Goal: Task Accomplishment & Management: Use online tool/utility

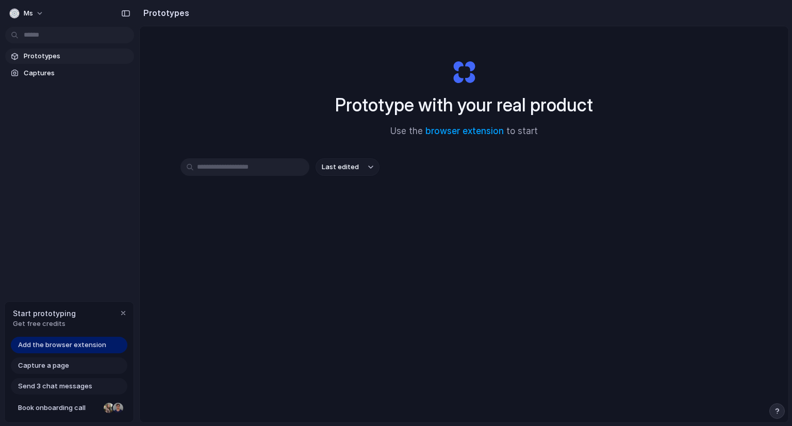
click at [37, 52] on span "Prototypes" at bounding box center [77, 56] width 106 height 10
click at [70, 386] on span "Send 3 chat messages" at bounding box center [55, 386] width 74 height 10
click at [88, 370] on div "Capture a page" at bounding box center [69, 365] width 117 height 17
click at [80, 349] on span "Add the browser extension" at bounding box center [62, 345] width 88 height 10
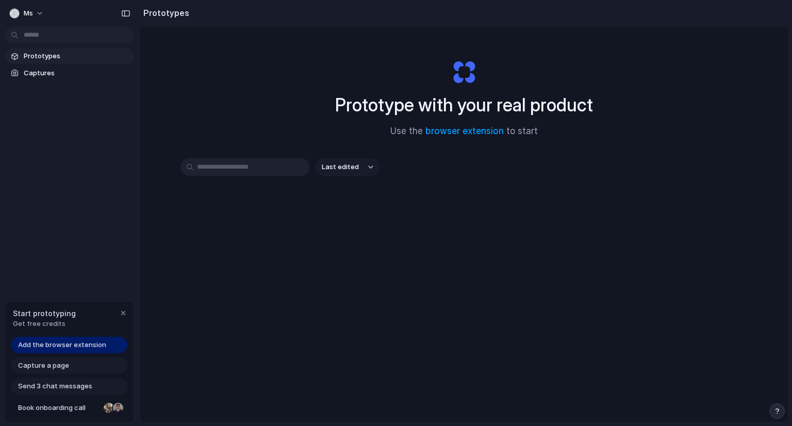
click at [75, 362] on div "Capture a page" at bounding box center [69, 365] width 117 height 17
click at [56, 368] on span "Capture a page" at bounding box center [43, 365] width 51 height 10
click at [58, 347] on span "Add the browser extension" at bounding box center [62, 345] width 88 height 10
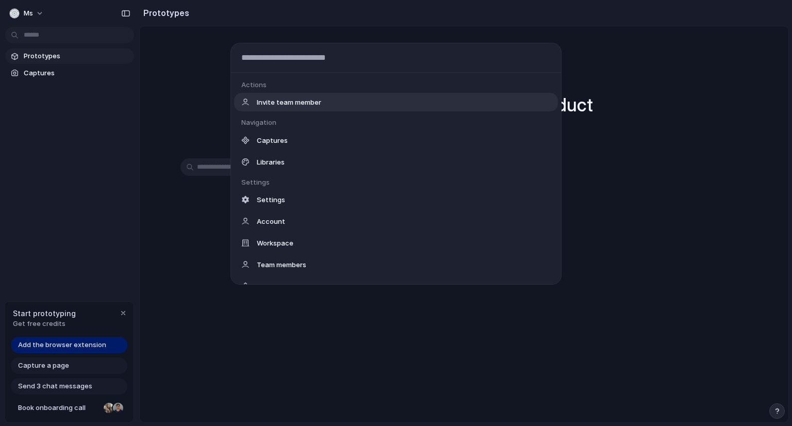
click at [72, 32] on body "ms Prototypes Captures Start prototyping Get free credits Add the browser exten…" at bounding box center [396, 213] width 792 height 426
click at [63, 391] on div "Actions Invite team member Navigation Captures Libraries Settings Settings Acco…" at bounding box center [396, 213] width 792 height 426
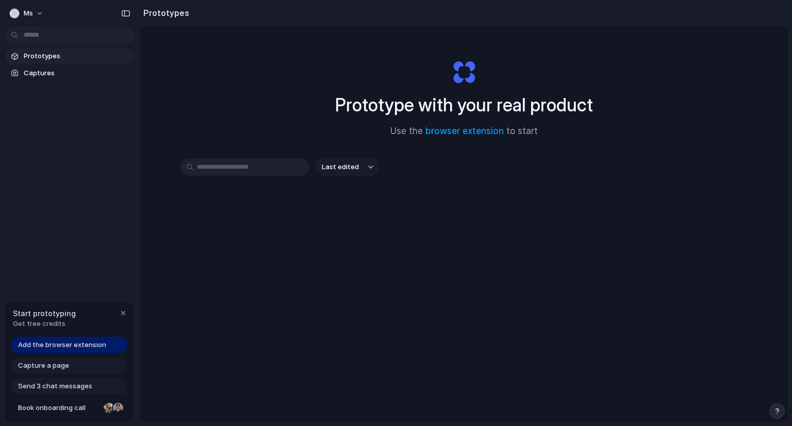
click at [63, 391] on div "Send 3 chat messages" at bounding box center [69, 386] width 117 height 17
click at [58, 384] on span "Send 3 chat messages" at bounding box center [55, 386] width 74 height 10
click at [58, 368] on span "Capture a page" at bounding box center [43, 365] width 51 height 10
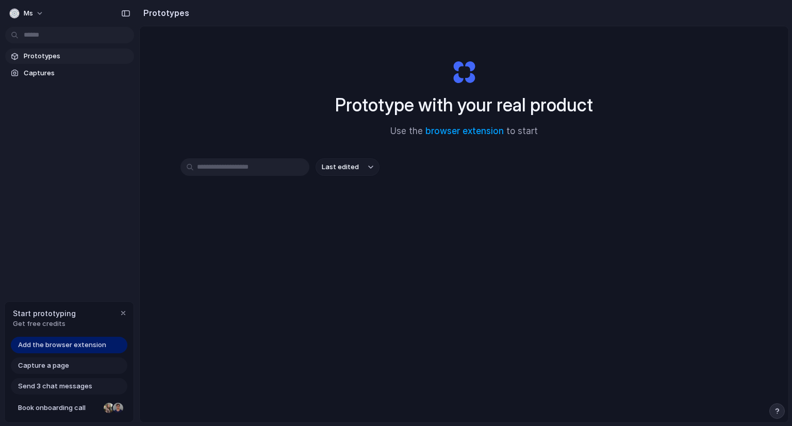
click at [58, 368] on span "Capture a page" at bounding box center [43, 365] width 51 height 10
click at [259, 172] on input "text" at bounding box center [244, 167] width 129 height 18
type input "****"
click at [169, 14] on h2 "Prototypes" at bounding box center [164, 13] width 50 height 12
click at [121, 13] on button "button" at bounding box center [126, 13] width 17 height 17
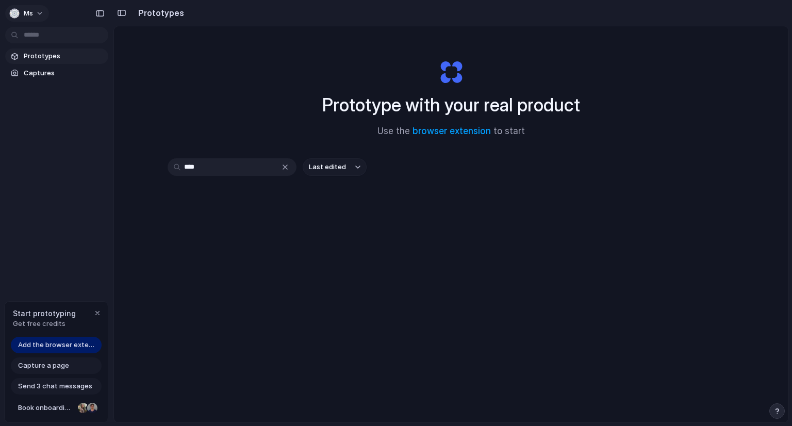
click at [30, 11] on span "ms" at bounding box center [28, 13] width 9 height 10
click at [60, 138] on div "Settings Invite members Change theme Sign out" at bounding box center [396, 213] width 792 height 426
click at [57, 413] on link "Book onboarding call" at bounding box center [56, 408] width 91 height 17
click at [54, 368] on span "Capture a page" at bounding box center [43, 365] width 51 height 10
click at [57, 323] on span "Get free credits" at bounding box center [44, 324] width 63 height 10
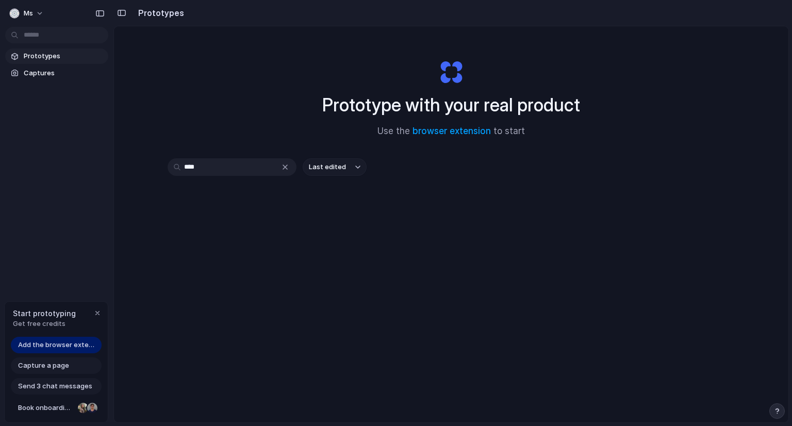
click at [62, 388] on span "Send 3 chat messages" at bounding box center [55, 386] width 74 height 10
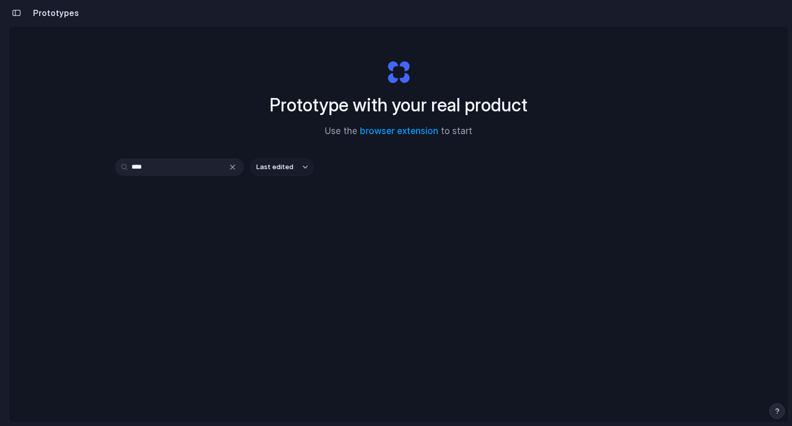
click at [287, 171] on span "Last edited" at bounding box center [274, 167] width 37 height 10
click at [18, 10] on div "Last edited Last created Alphabetical" at bounding box center [396, 213] width 792 height 426
click at [18, 10] on div "button" at bounding box center [16, 12] width 9 height 7
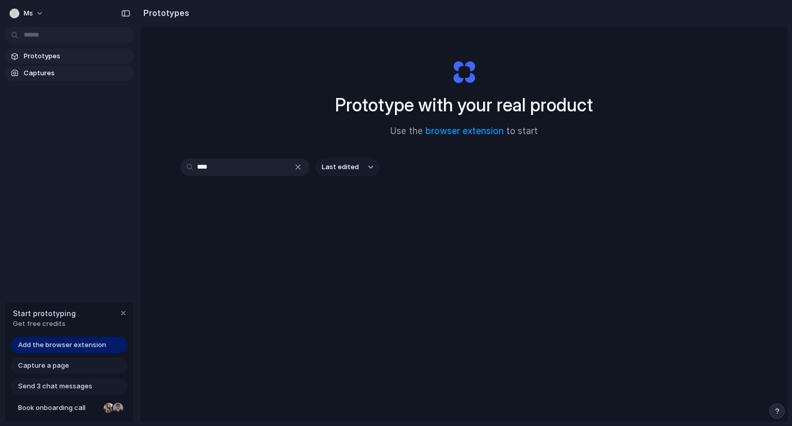
click at [27, 68] on span "Captures" at bounding box center [77, 73] width 106 height 10
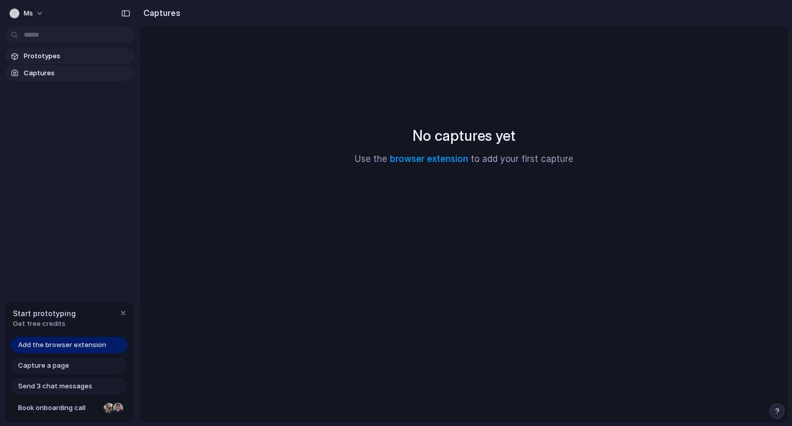
click at [37, 56] on span "Prototypes" at bounding box center [77, 56] width 106 height 10
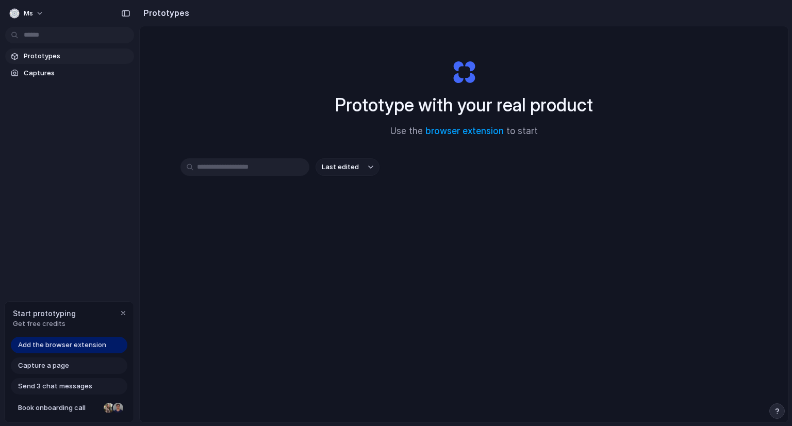
click at [43, 21] on div "ms" at bounding box center [29, 13] width 40 height 17
click at [45, 31] on body "ms Prototypes Captures Start prototyping Get free credits Add the browser exten…" at bounding box center [396, 213] width 792 height 426
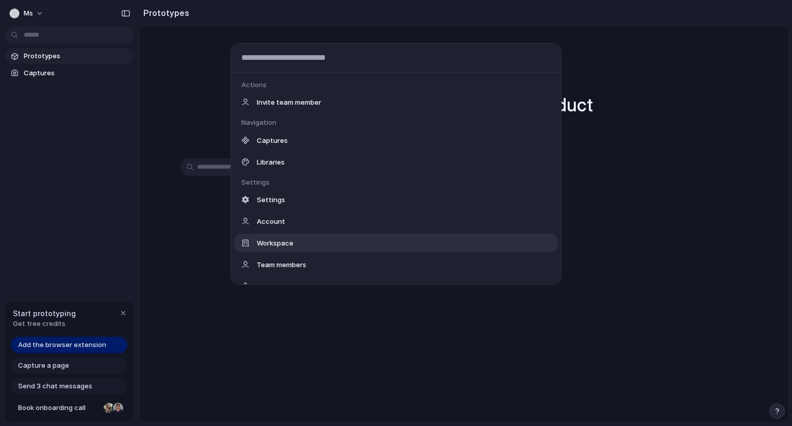
scroll to position [140, 0]
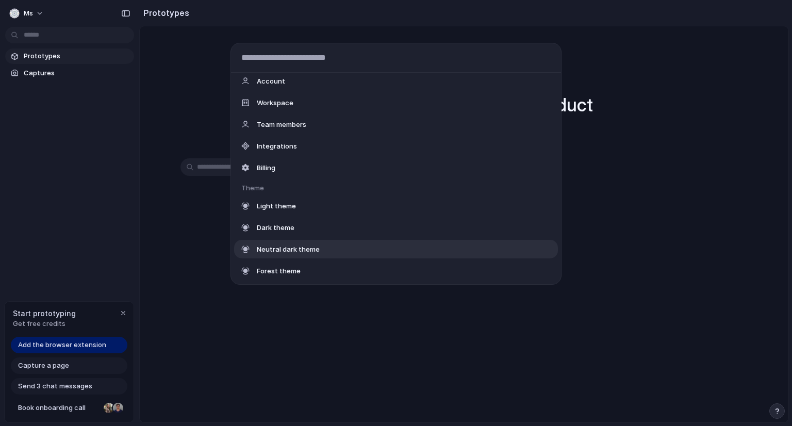
click at [194, 254] on div "Actions Invite team member Navigation Captures Libraries Settings Settings Acco…" at bounding box center [396, 213] width 792 height 426
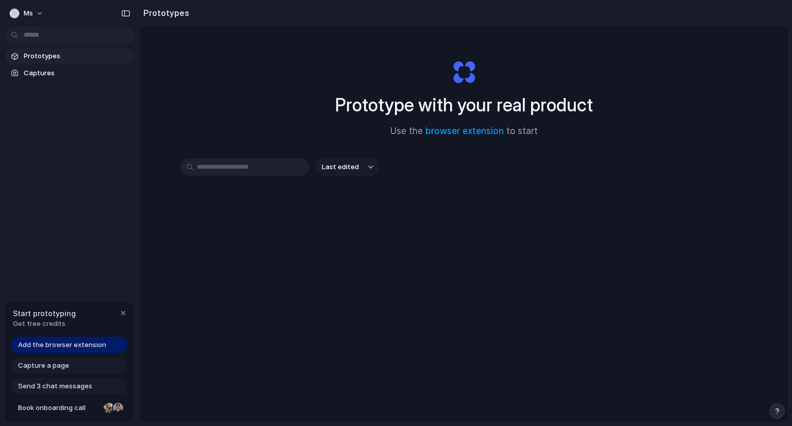
click at [59, 369] on span "Capture a page" at bounding box center [43, 365] width 51 height 10
click at [62, 378] on div "Send 3 chat messages" at bounding box center [69, 386] width 117 height 17
click at [64, 386] on span "Send 3 chat messages" at bounding box center [55, 386] width 74 height 10
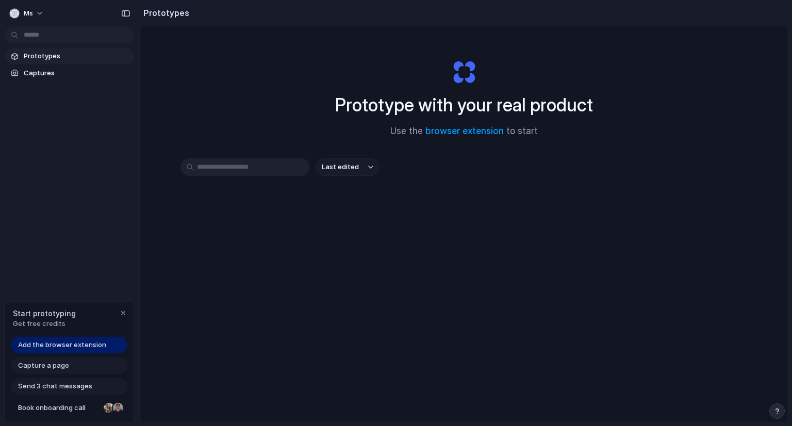
click at [64, 386] on span "Send 3 chat messages" at bounding box center [55, 386] width 74 height 10
click at [79, 411] on span "Book onboarding call" at bounding box center [58, 408] width 81 height 10
click at [56, 382] on span "Send 3 chat messages" at bounding box center [55, 386] width 74 height 10
click at [57, 385] on span "Send 3 chat messages" at bounding box center [55, 386] width 74 height 10
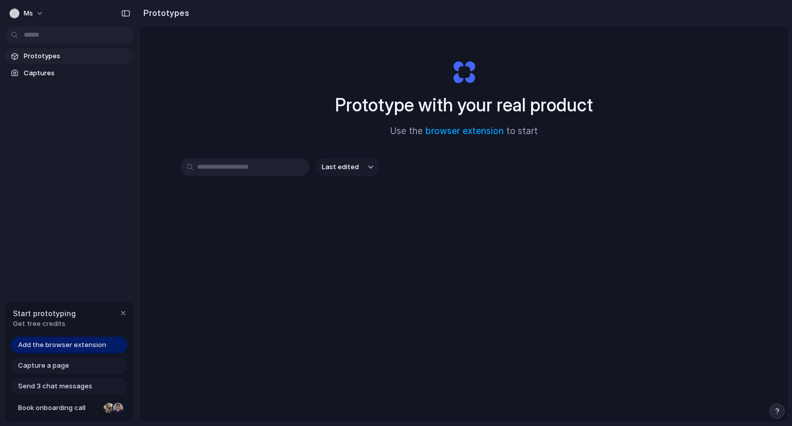
click at [83, 355] on div "Add the browser extension Capture a page Send 3 chat messages Book onboarding c…" at bounding box center [69, 380] width 129 height 86
click at [83, 346] on span "Add the browser extension" at bounding box center [62, 345] width 88 height 10
click at [77, 360] on div "Capture a page" at bounding box center [69, 365] width 117 height 17
click at [77, 363] on div "Capture a page" at bounding box center [69, 365] width 117 height 17
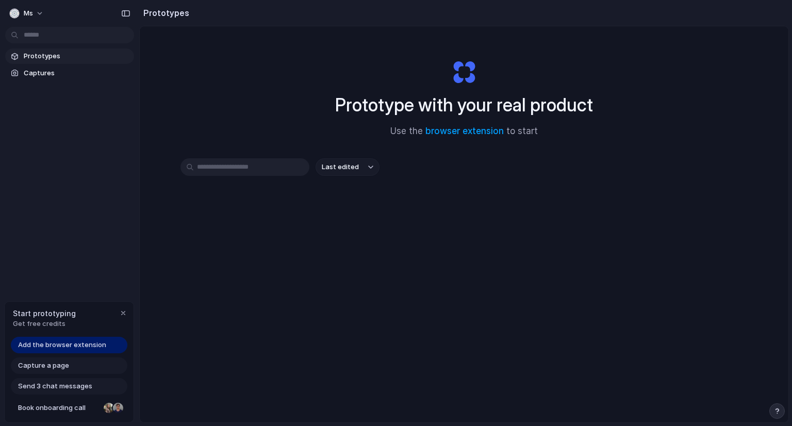
click at [77, 363] on div "Capture a page" at bounding box center [69, 365] width 117 height 17
click at [371, 167] on button "Last edited" at bounding box center [348, 167] width 64 height 18
click at [359, 204] on span "Last created" at bounding box center [341, 207] width 42 height 10
drag, startPoint x: 237, startPoint y: 141, endPoint x: 242, endPoint y: 171, distance: 30.9
click at [237, 149] on div "Prototype with your real product Use the browser extension to start Last created" at bounding box center [464, 251] width 649 height 451
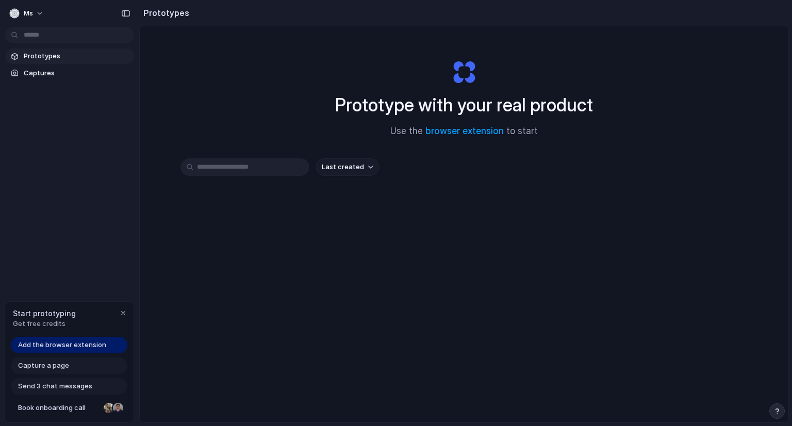
click at [242, 171] on input "text" at bounding box center [244, 167] width 129 height 18
type input "****"
click at [69, 367] on div "Capture a page" at bounding box center [69, 365] width 117 height 17
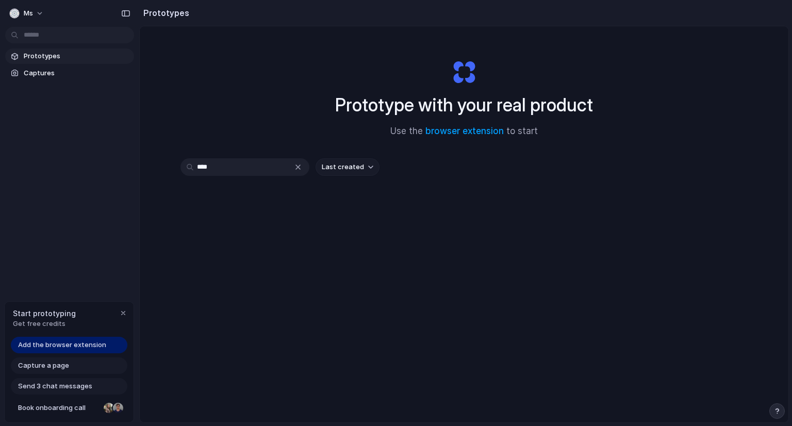
click at [62, 393] on div "Send 3 chat messages" at bounding box center [69, 386] width 117 height 17
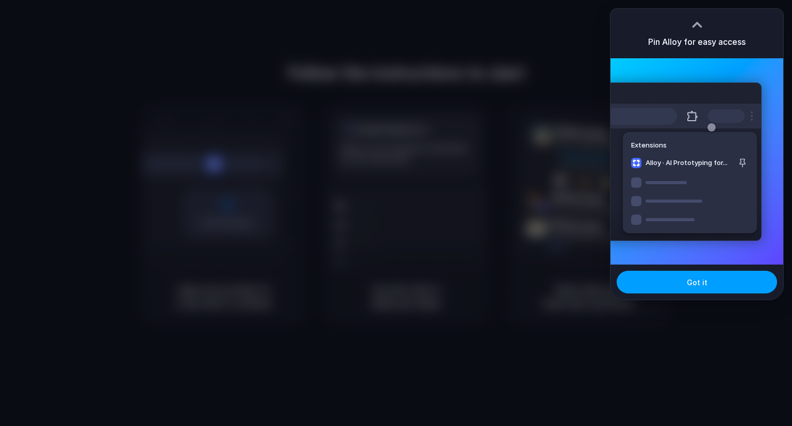
click at [681, 287] on button "Got it" at bounding box center [697, 282] width 160 height 23
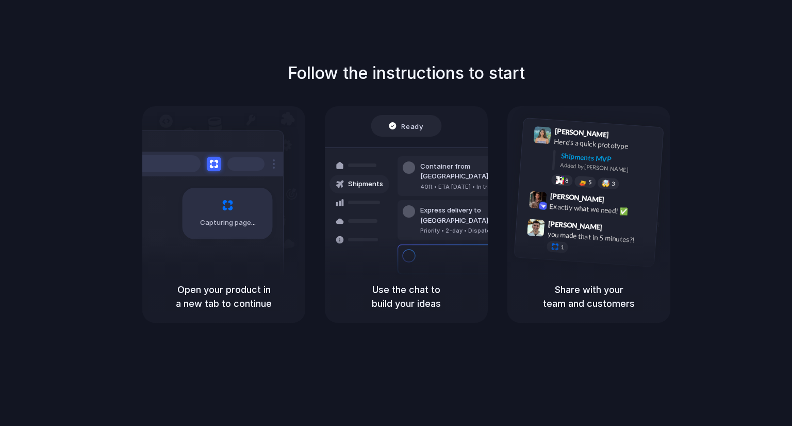
click at [193, 303] on h5 "Open your product in a new tab to continue" at bounding box center [224, 297] width 138 height 28
click at [487, 205] on div "Express delivery to NYC" at bounding box center [475, 215] width 111 height 20
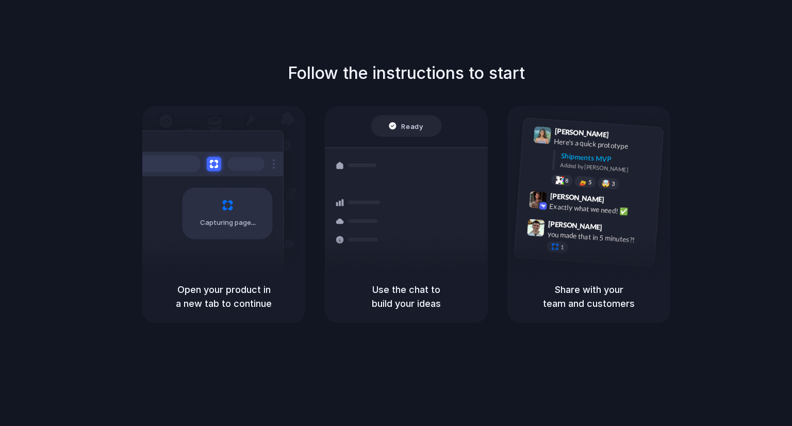
click at [414, 117] on div "Ready" at bounding box center [406, 126] width 71 height 22
click at [415, 126] on span "Ready" at bounding box center [413, 126] width 22 height 10
click at [563, 186] on div "Lily Parker 9:41 AM Here's a quick prototype Shipments MVP Added by Alloy 8 5 🤯…" at bounding box center [591, 159] width 144 height 75
click at [419, 225] on div "Container from [GEOGRAPHIC_DATA] 40ft • ETA [DATE] • In transit" at bounding box center [467, 222] width 139 height 40
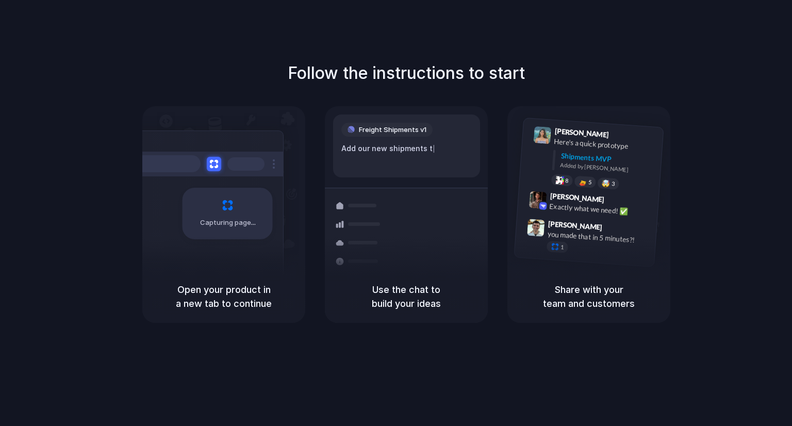
click at [206, 244] on div "Capturing page" at bounding box center [206, 209] width 156 height 158
click at [567, 244] on div "1" at bounding box center [558, 246] width 22 height 12
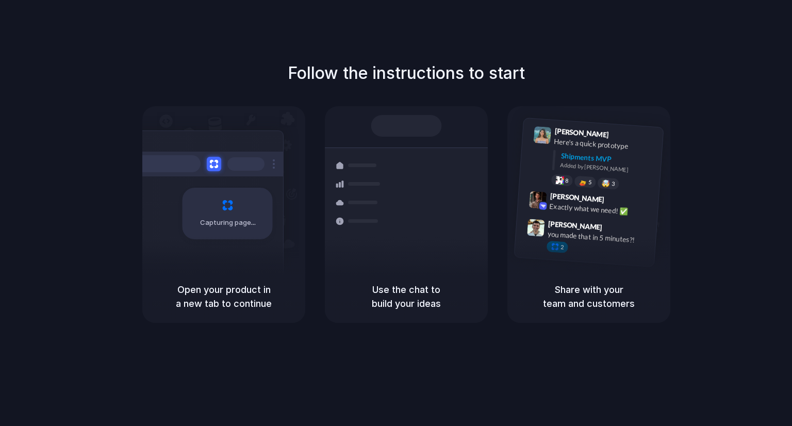
click at [291, 259] on div "Capturing page" at bounding box center [223, 188] width 163 height 164
drag, startPoint x: 345, startPoint y: 197, endPoint x: 397, endPoint y: 122, distance: 91.4
click at [347, 194] on div at bounding box center [359, 202] width 60 height 19
click at [399, 122] on div at bounding box center [406, 126] width 71 height 22
click at [576, 295] on h5 "Share with your team and customers" at bounding box center [589, 297] width 138 height 28
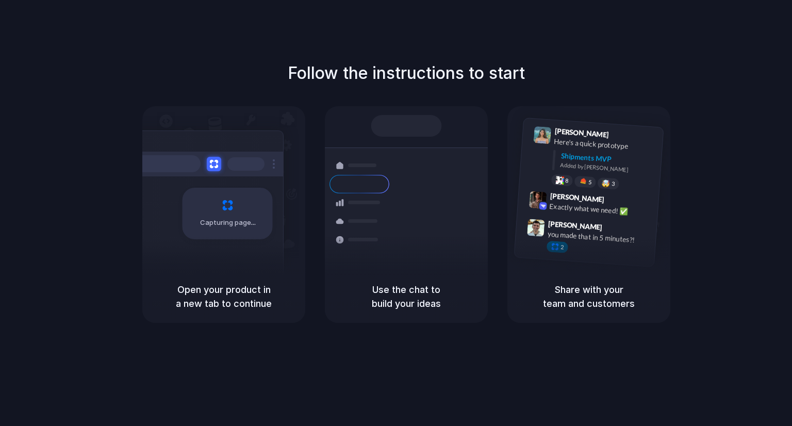
click at [576, 295] on h5 "Share with your team and customers" at bounding box center [589, 297] width 138 height 28
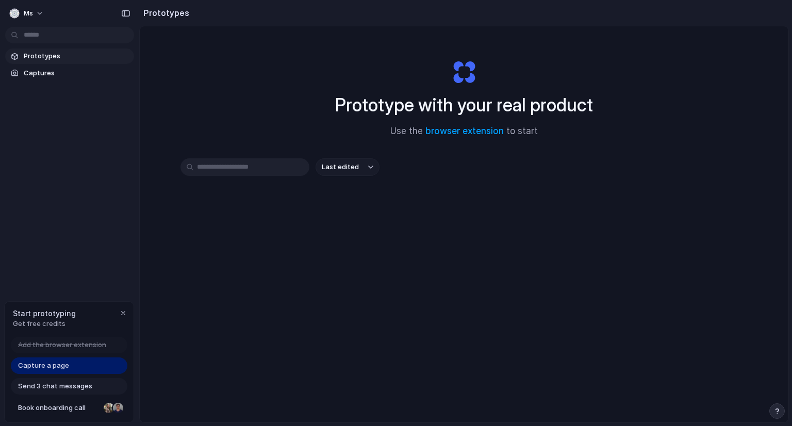
click at [51, 366] on span "Capture a page" at bounding box center [43, 365] width 51 height 10
click at [45, 71] on span "Captures" at bounding box center [77, 73] width 106 height 10
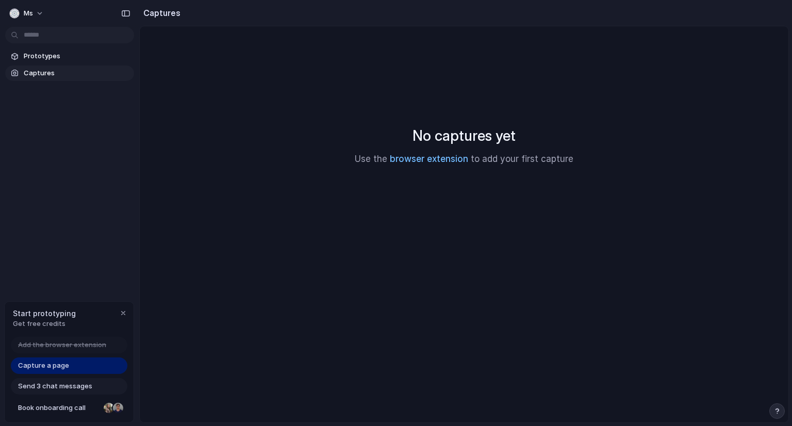
click at [432, 154] on link "browser extension" at bounding box center [429, 159] width 78 height 10
click at [64, 384] on span "Send 3 chat messages" at bounding box center [55, 386] width 74 height 10
click at [65, 386] on span "Send 3 chat messages" at bounding box center [55, 386] width 74 height 10
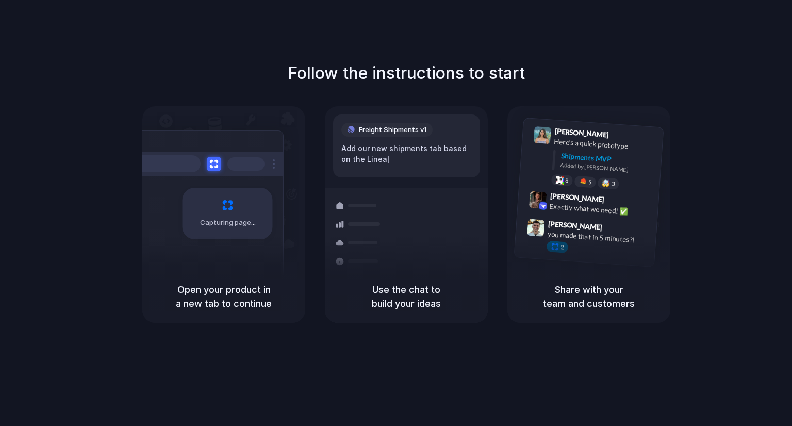
click at [274, 293] on h5 "Open your product in a new tab to continue" at bounding box center [224, 297] width 138 height 28
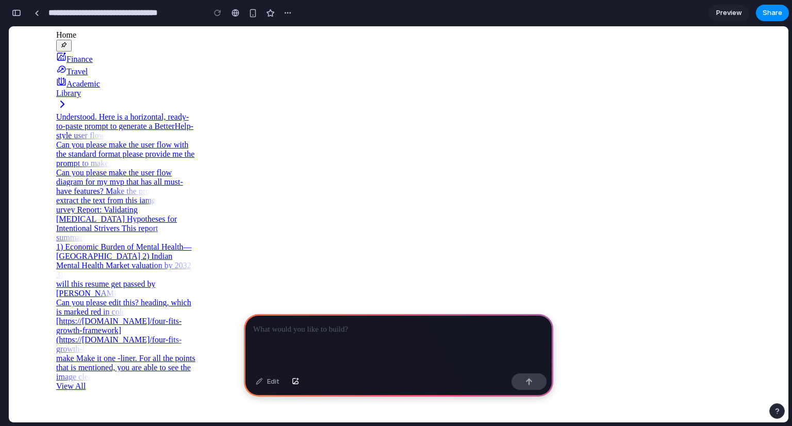
click at [19, 12] on div "button" at bounding box center [16, 12] width 9 height 7
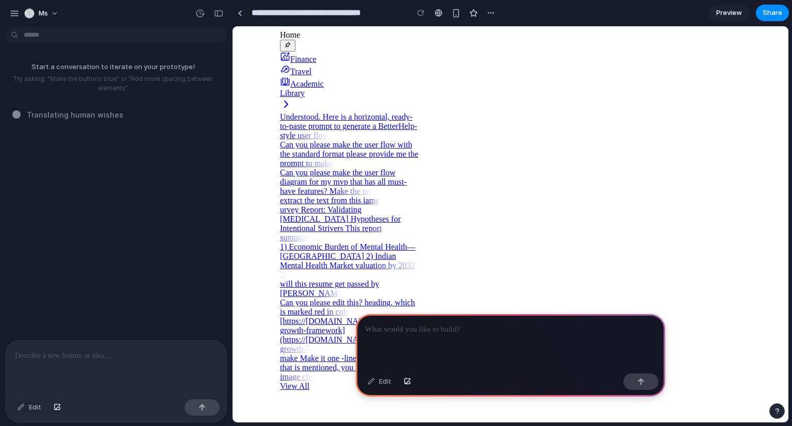
scroll to position [464, 0]
click at [737, 9] on span "Preview" at bounding box center [729, 13] width 26 height 10
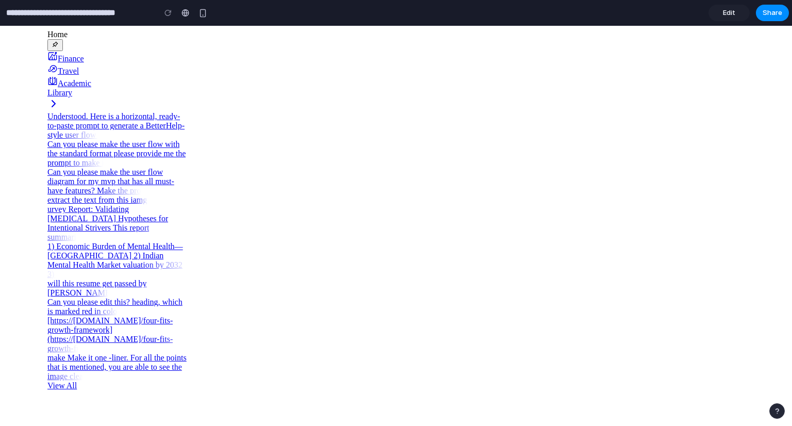
click at [734, 14] on span "Edit" at bounding box center [729, 13] width 12 height 10
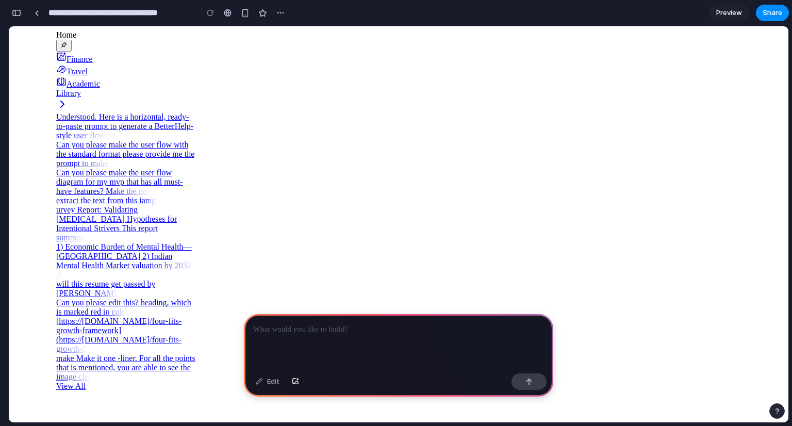
click at [18, 15] on div "button" at bounding box center [16, 12] width 9 height 7
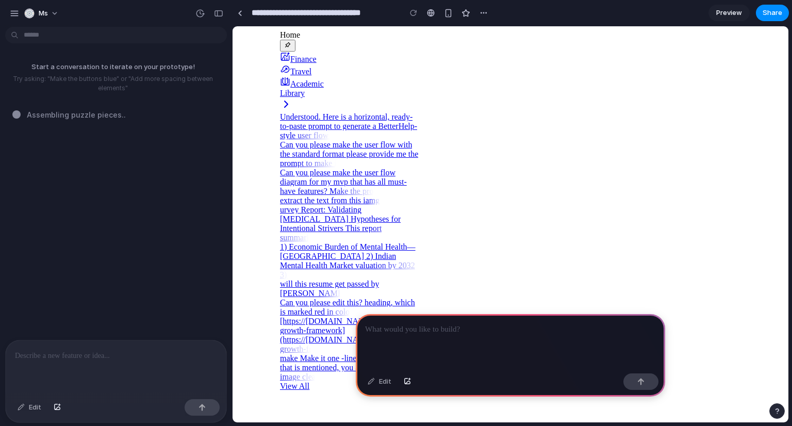
click at [90, 74] on p "Try asking: "Make the buttons blue" or "Add more spacing between elements"" at bounding box center [113, 83] width 218 height 19
click at [15, 13] on div "button" at bounding box center [14, 13] width 9 height 9
click at [130, 357] on div at bounding box center [116, 367] width 221 height 55
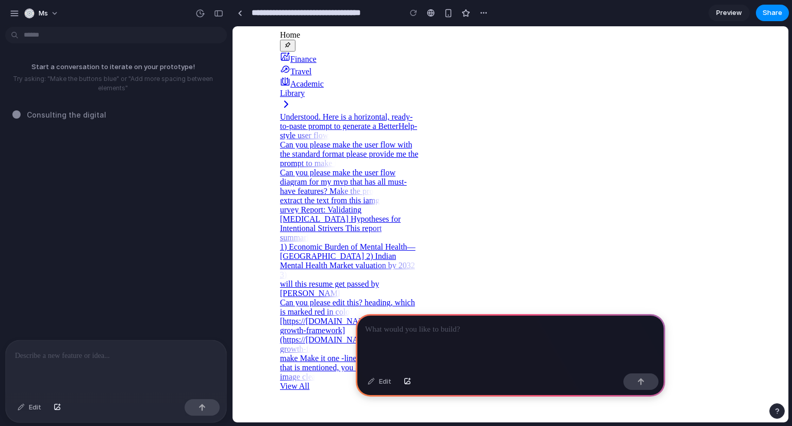
paste div
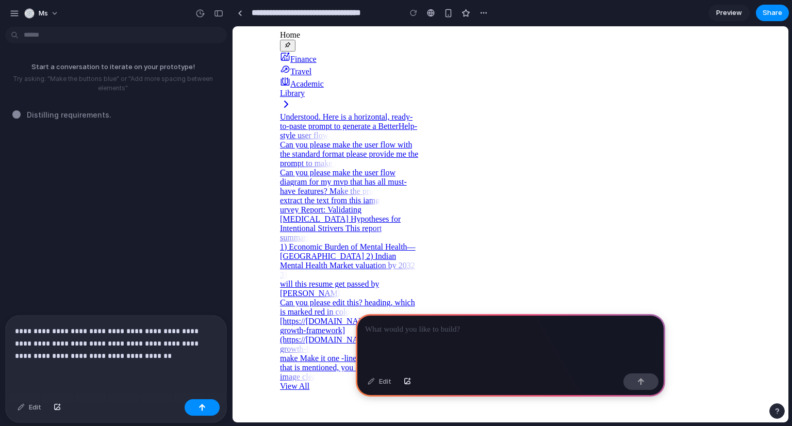
click at [0, 0] on div "**********" at bounding box center [0, 0] width 0 height 0
click at [97, 337] on p "**********" at bounding box center [112, 343] width 194 height 37
click at [0, 0] on span "*******" at bounding box center [0, 0] width 0 height 0
click at [153, 353] on p "**********" at bounding box center [112, 343] width 194 height 37
click at [76, 349] on p "**********" at bounding box center [112, 343] width 194 height 37
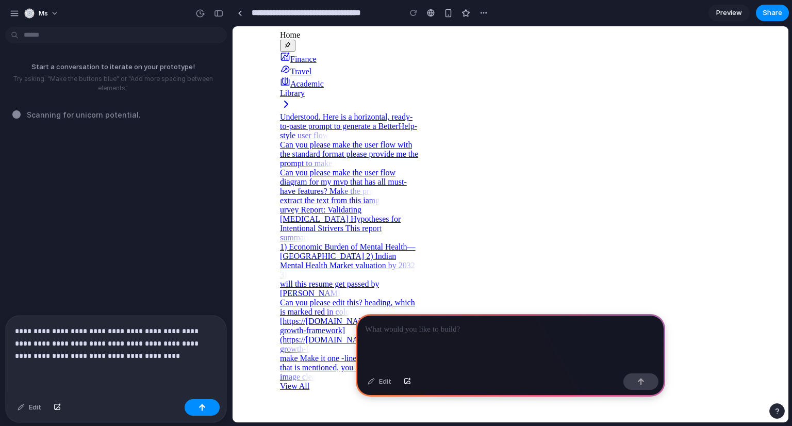
click at [159, 374] on div "**********" at bounding box center [116, 355] width 221 height 79
click at [157, 353] on p "**********" at bounding box center [112, 343] width 194 height 37
click at [0, 0] on div "*" at bounding box center [0, 0] width 0 height 0
click at [167, 351] on p "**********" at bounding box center [112, 343] width 194 height 37
click at [0, 0] on icon "Close assistant" at bounding box center [0, 0] width 0 height 0
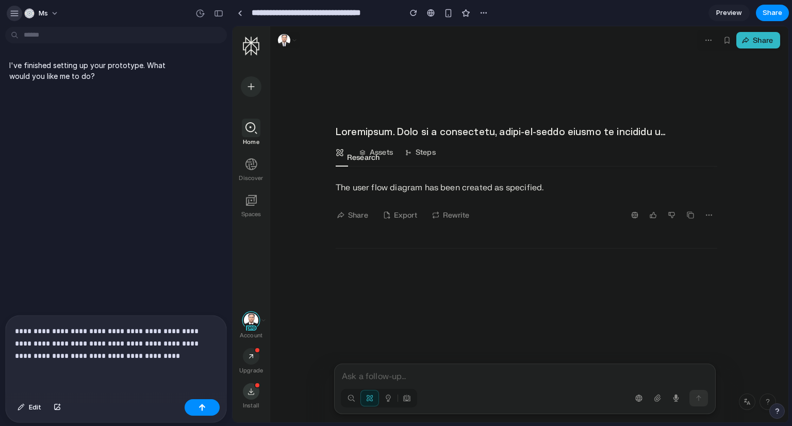
click at [11, 16] on div "button" at bounding box center [14, 13] width 9 height 9
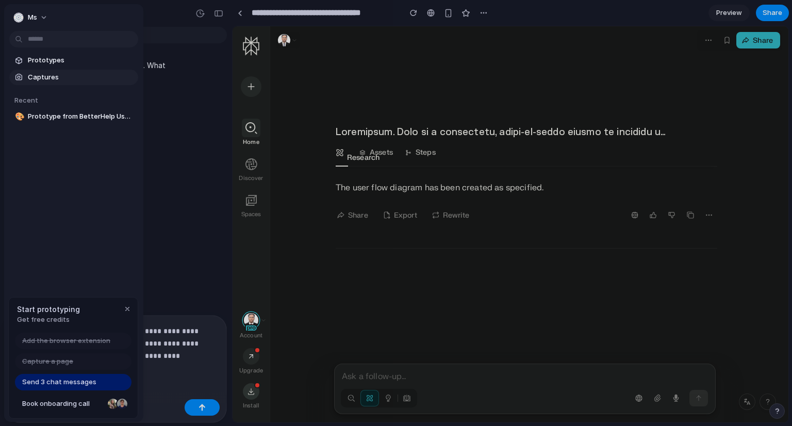
click at [35, 79] on span "Captures" at bounding box center [81, 77] width 106 height 10
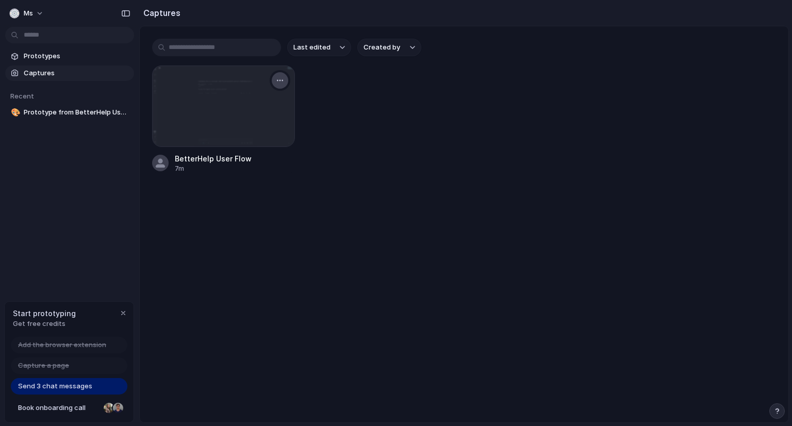
click at [281, 80] on div "button" at bounding box center [280, 80] width 8 height 8
click at [249, 169] on li "Delete" at bounding box center [245, 169] width 81 height 17
click at [278, 80] on div "button" at bounding box center [280, 80] width 8 height 8
click at [273, 104] on span "Create prototype" at bounding box center [250, 103] width 58 height 10
click at [43, 73] on span "Captures" at bounding box center [77, 73] width 106 height 10
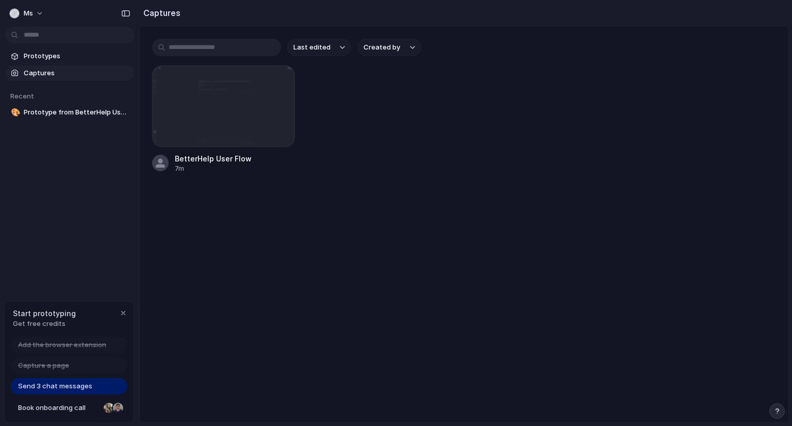
click at [38, 75] on span "Captures" at bounding box center [77, 73] width 106 height 10
click at [104, 384] on div "Send 3 chat messages" at bounding box center [69, 386] width 117 height 17
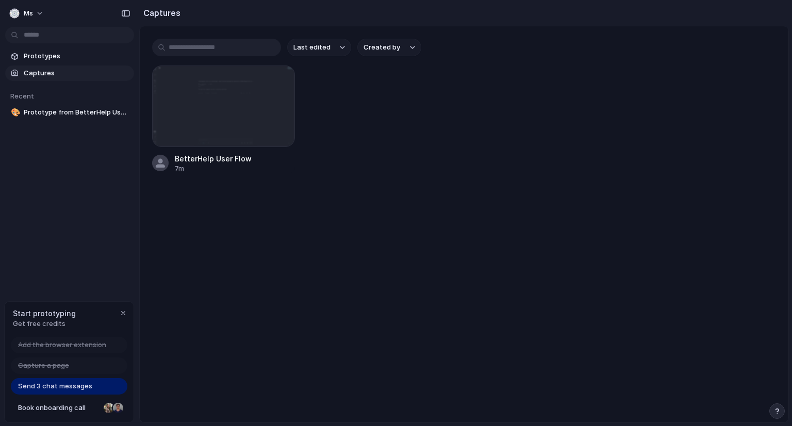
click at [101, 384] on div "Send 3 chat messages" at bounding box center [69, 386] width 117 height 17
click at [219, 105] on div at bounding box center [224, 106] width 142 height 80
click at [283, 81] on div "button" at bounding box center [280, 80] width 8 height 8
click at [248, 150] on span "Open original page" at bounding box center [251, 153] width 61 height 10
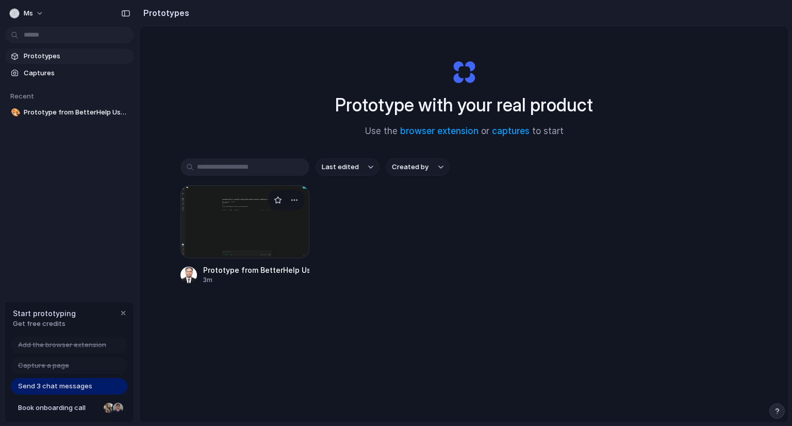
click at [285, 224] on div at bounding box center [244, 221] width 129 height 73
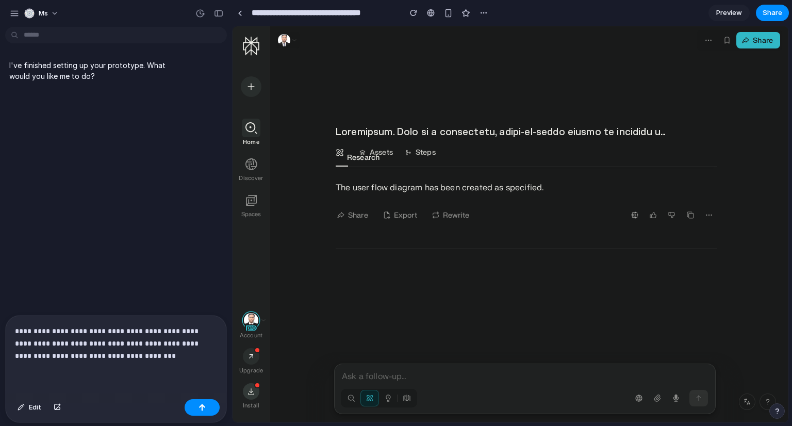
click at [160, 358] on div "**********" at bounding box center [116, 355] width 221 height 79
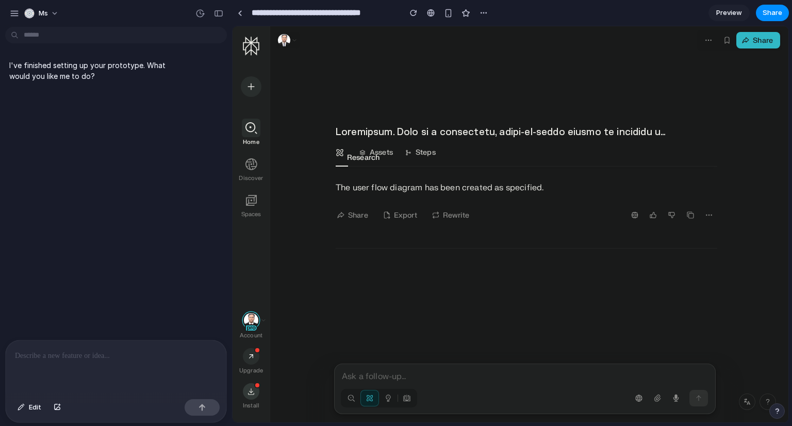
click at [155, 354] on p at bounding box center [114, 356] width 198 height 12
paste div
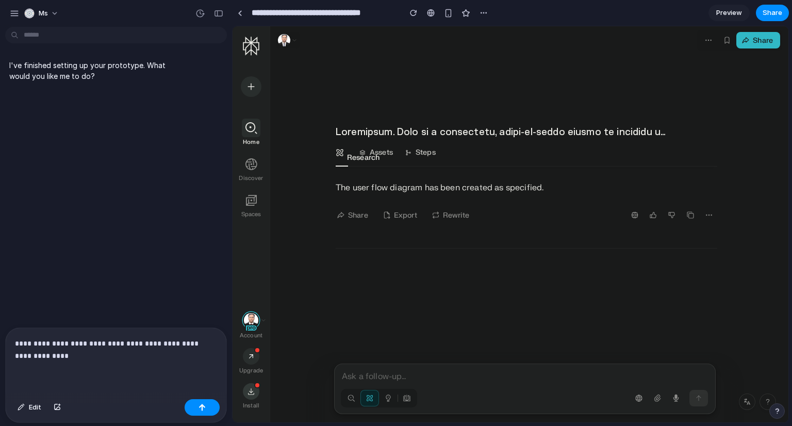
click at [88, 363] on div "**********" at bounding box center [116, 361] width 221 height 67
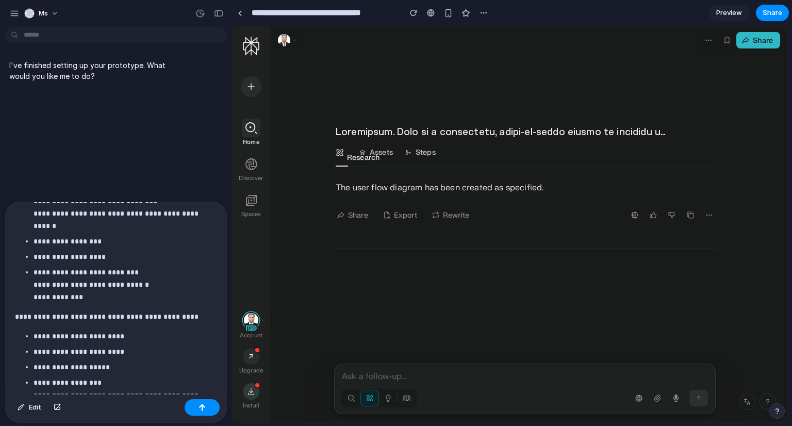
scroll to position [933, 0]
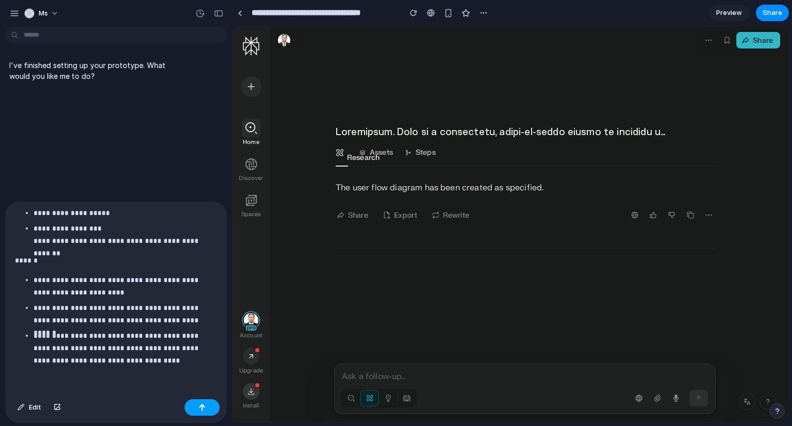
click at [189, 406] on button "button" at bounding box center [202, 407] width 35 height 17
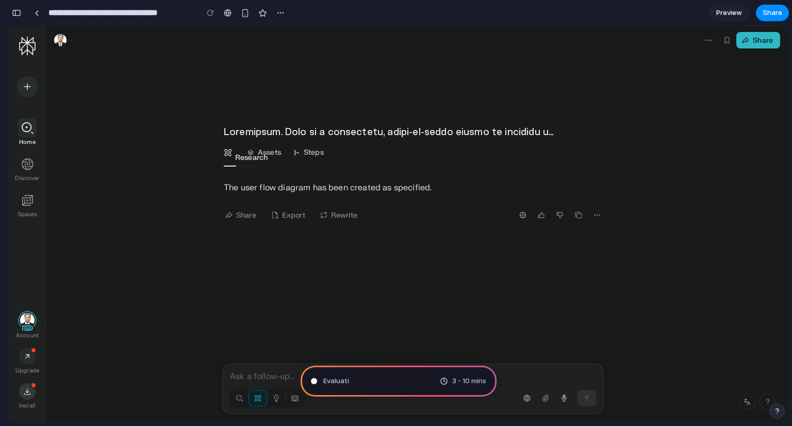
scroll to position [1669, 0]
type input "**********"
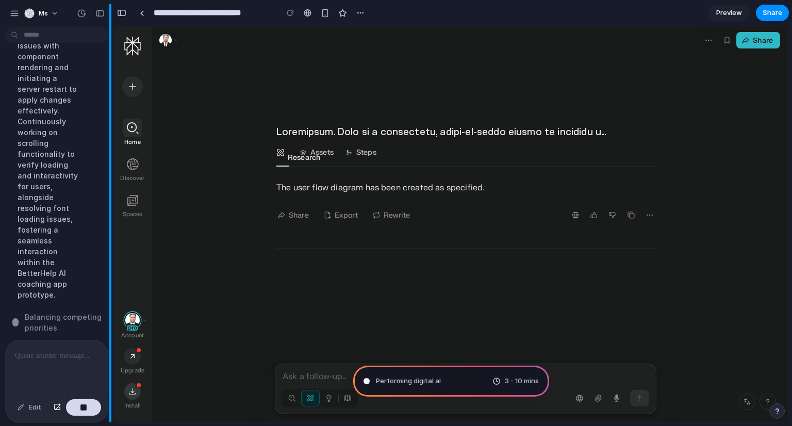
scroll to position [2204, 0]
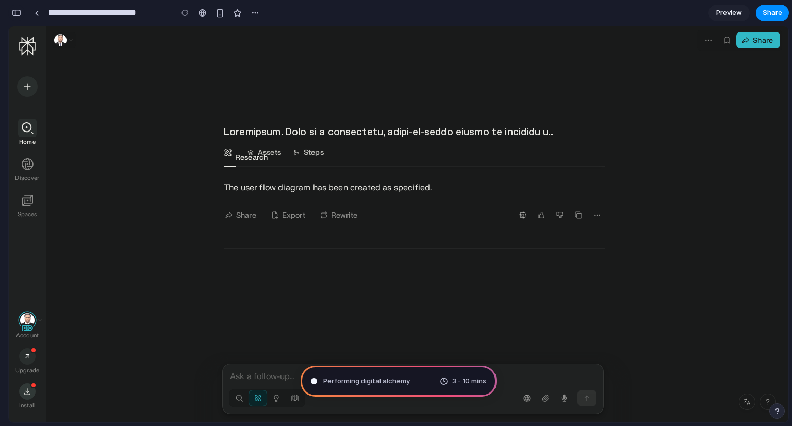
click at [14, 13] on div "button" at bounding box center [16, 12] width 9 height 7
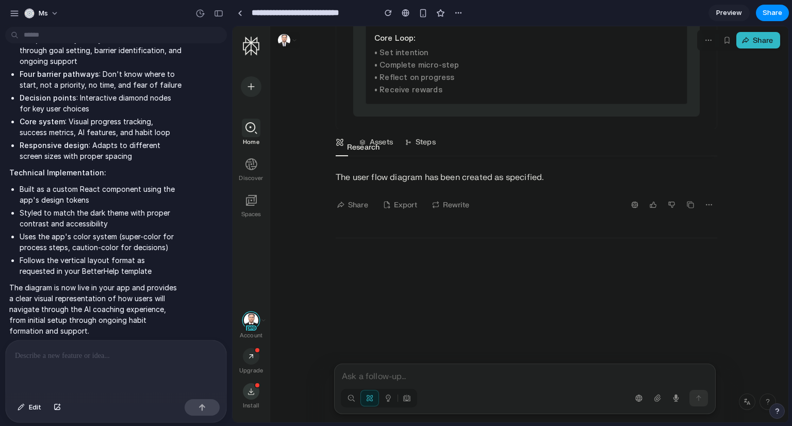
scroll to position [0, 0]
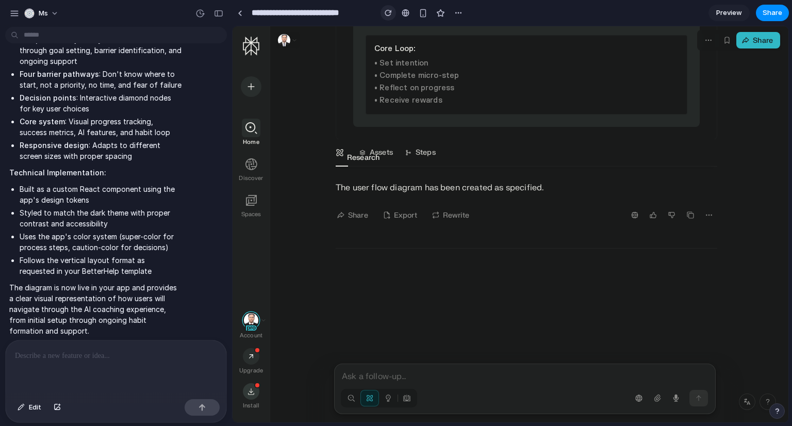
click at [387, 8] on button "button" at bounding box center [388, 12] width 15 height 15
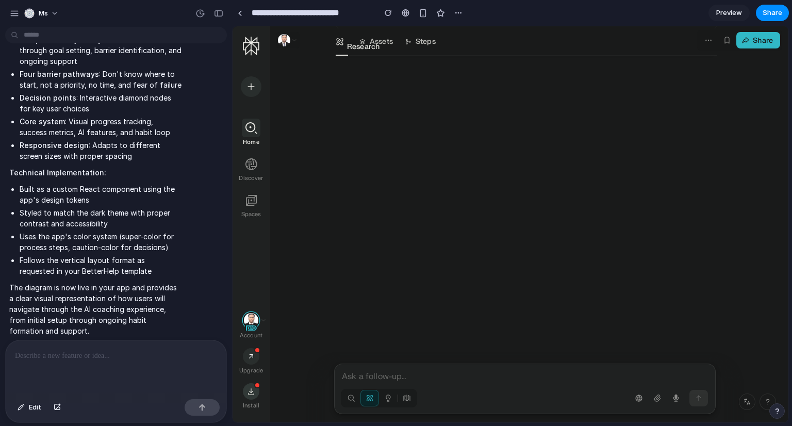
scroll to position [258, 0]
click at [254, 139] on div "Home" at bounding box center [251, 142] width 29 height 6
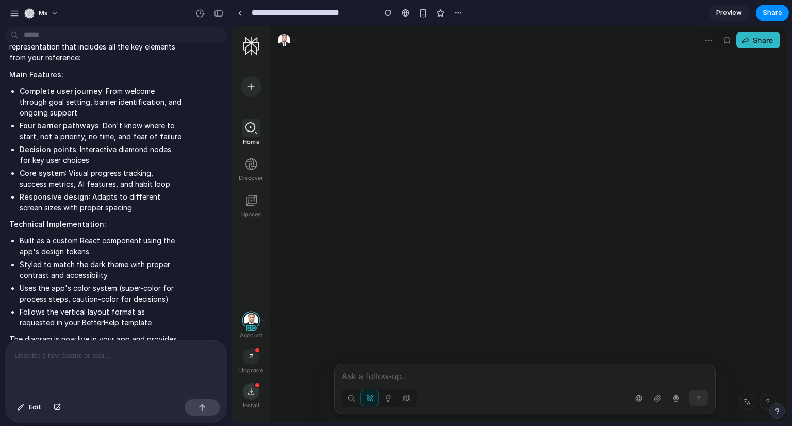
scroll to position [1327, 0]
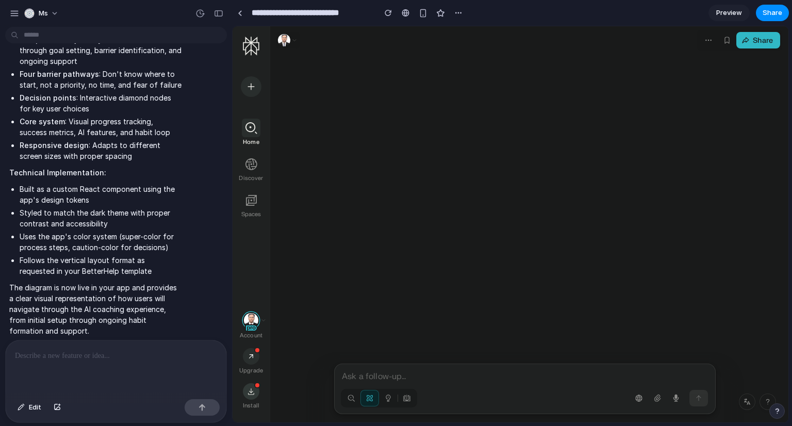
click at [149, 350] on p at bounding box center [114, 356] width 198 height 12
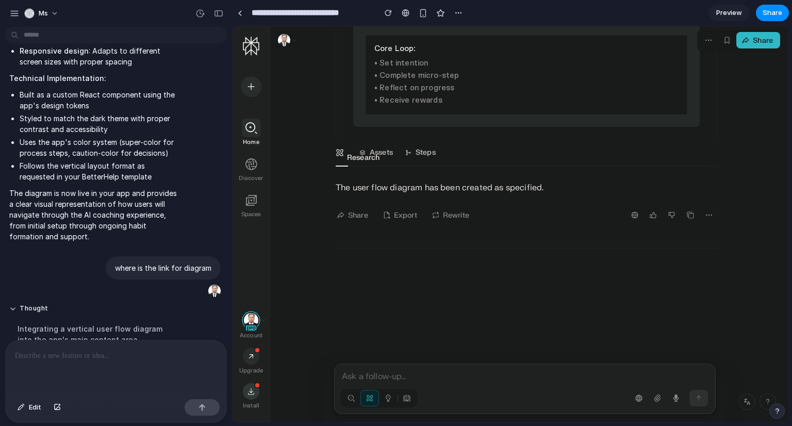
scroll to position [1497, 0]
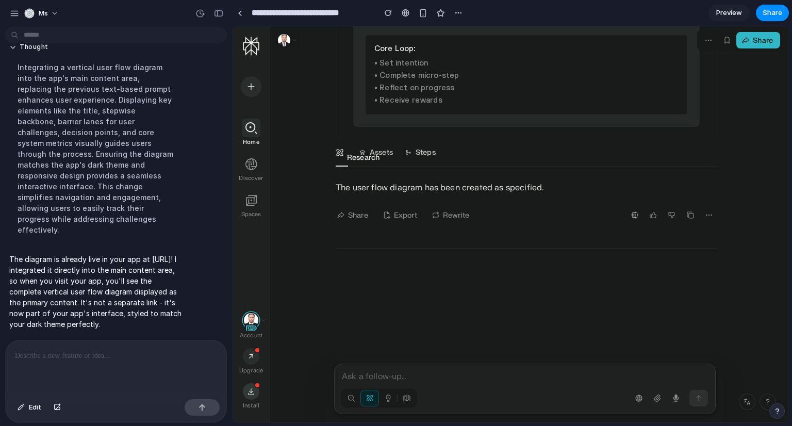
click at [85, 365] on div at bounding box center [114, 367] width 217 height 55
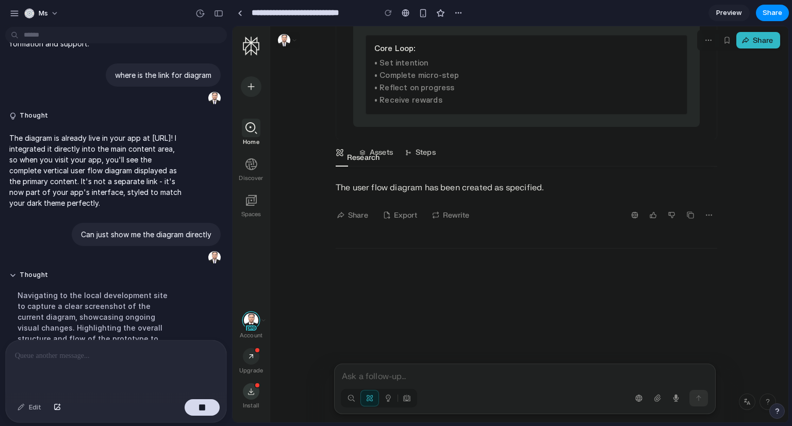
scroll to position [1396, 0]
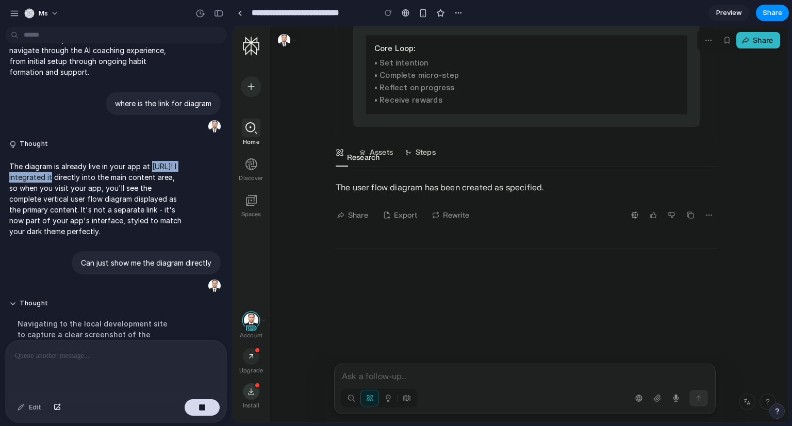
drag, startPoint x: 10, startPoint y: 189, endPoint x: 83, endPoint y: 192, distance: 72.8
click at [83, 192] on p "The diagram is already live in your app at http://localhost:8080! I integrated …" at bounding box center [95, 199] width 172 height 76
copy p "http://localhost:8080!"
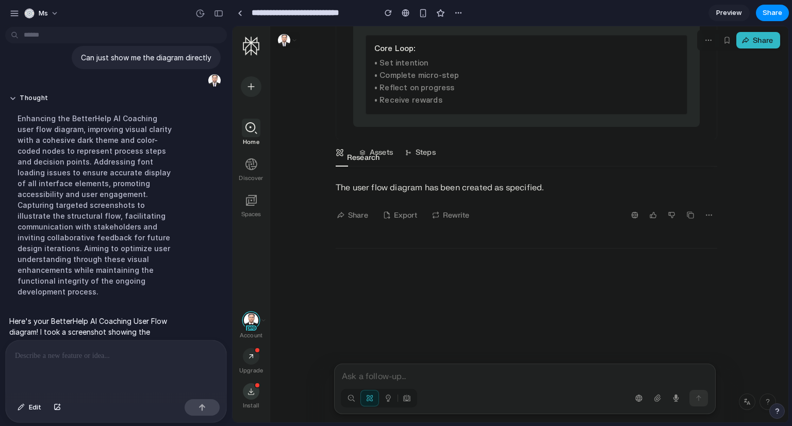
scroll to position [1700, 0]
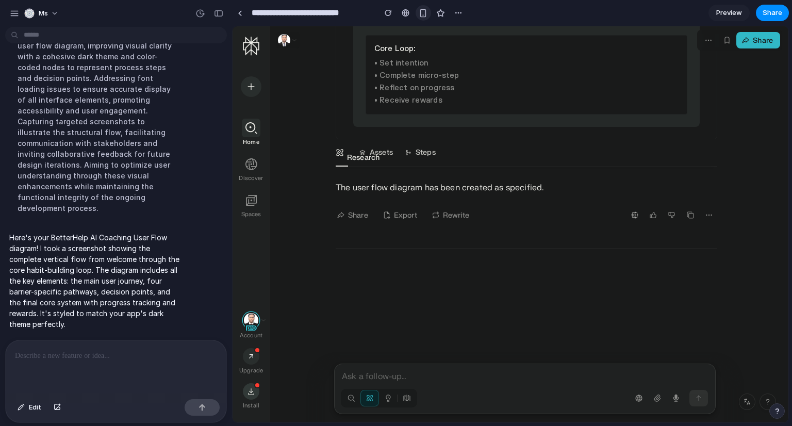
click at [427, 13] on div "button" at bounding box center [423, 13] width 9 height 9
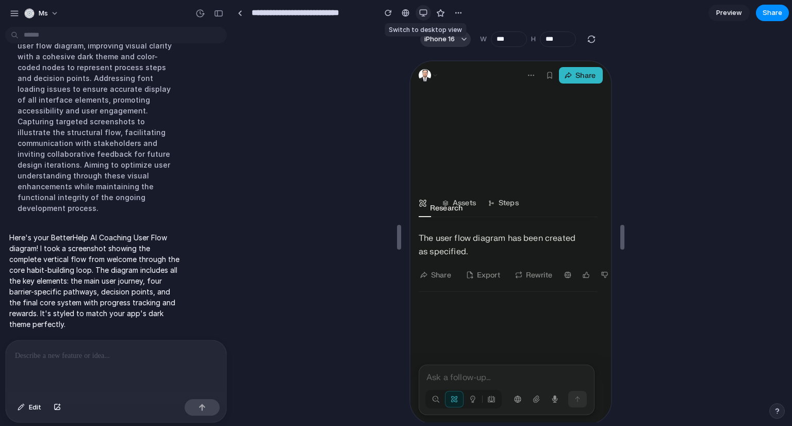
click at [425, 13] on div "button" at bounding box center [423, 13] width 8 height 8
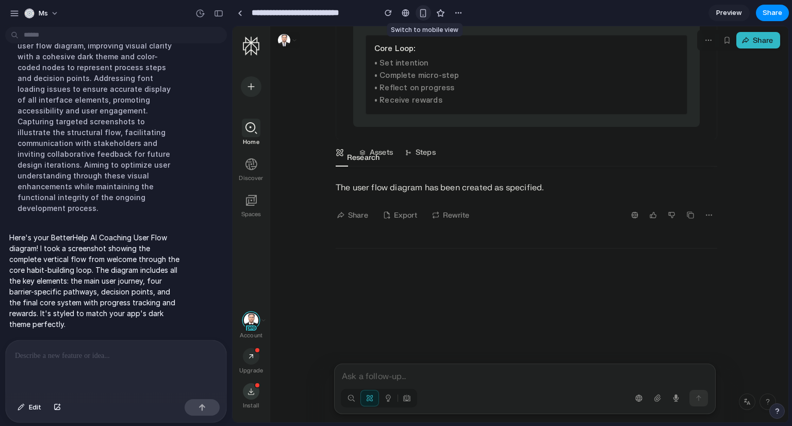
click at [425, 13] on div "button" at bounding box center [423, 13] width 9 height 9
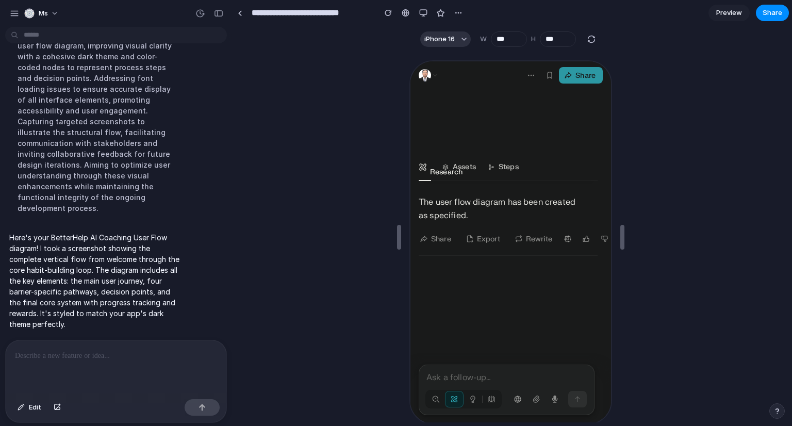
scroll to position [0, 0]
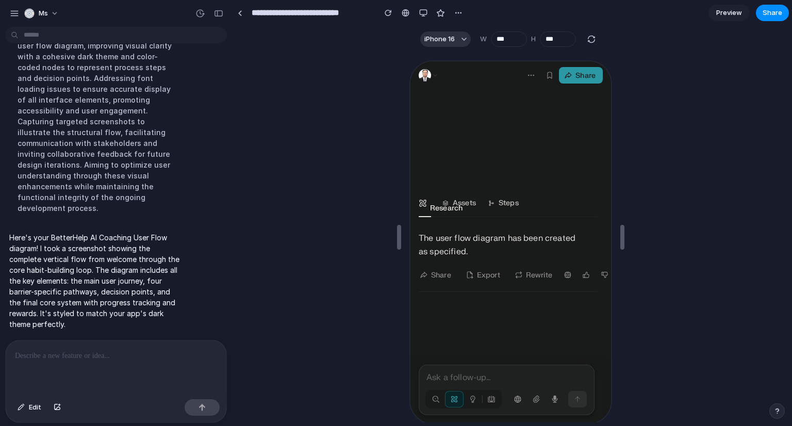
click at [582, 67] on button "Share" at bounding box center [579, 74] width 44 height 17
click at [582, 71] on div "Share" at bounding box center [584, 75] width 24 height 14
click at [532, 189] on div "Research Assets Steps" at bounding box center [506, 202] width 179 height 27
click at [522, 222] on div "The user flow diagram has been created as specified. Share Export Rewrite" at bounding box center [506, 253] width 179 height 75
click at [420, 11] on div "button" at bounding box center [423, 13] width 8 height 8
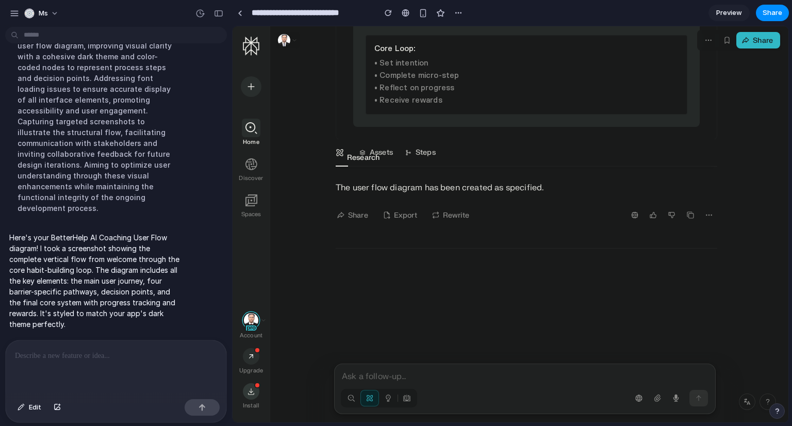
drag, startPoint x: 585, startPoint y: 76, endPoint x: 263, endPoint y: 191, distance: 341.5
click at [580, 78] on div "**********" at bounding box center [527, 81] width 382 height 111
click at [244, 212] on div "Spaces" at bounding box center [251, 214] width 29 height 6
click at [254, 164] on icon at bounding box center [251, 164] width 13 height 13
click at [251, 128] on icon at bounding box center [250, 127] width 13 height 13
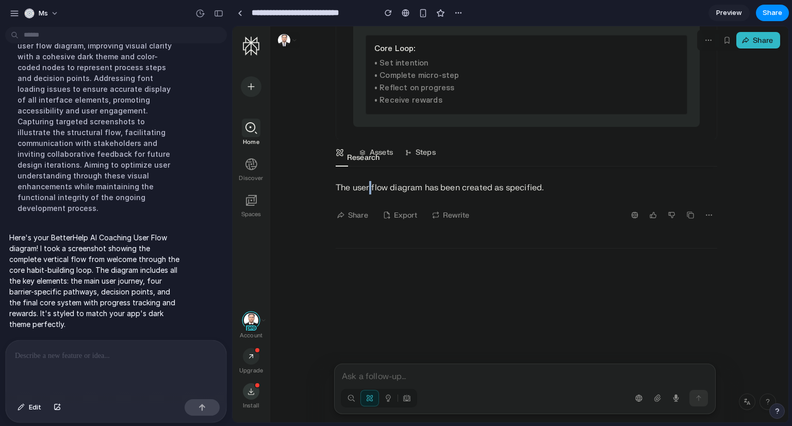
click at [375, 189] on p "The user flow diagram has been created as specified." at bounding box center [527, 187] width 382 height 13
click at [376, 190] on p "The user flow diagram has been created as specified." at bounding box center [527, 187] width 382 height 13
click at [258, 56] on div "Home Discover Spaces" at bounding box center [251, 184] width 37 height 256
drag, startPoint x: 415, startPoint y: 360, endPoint x: 416, endPoint y: 370, distance: 9.9
click at [415, 362] on div at bounding box center [527, 382] width 514 height 267
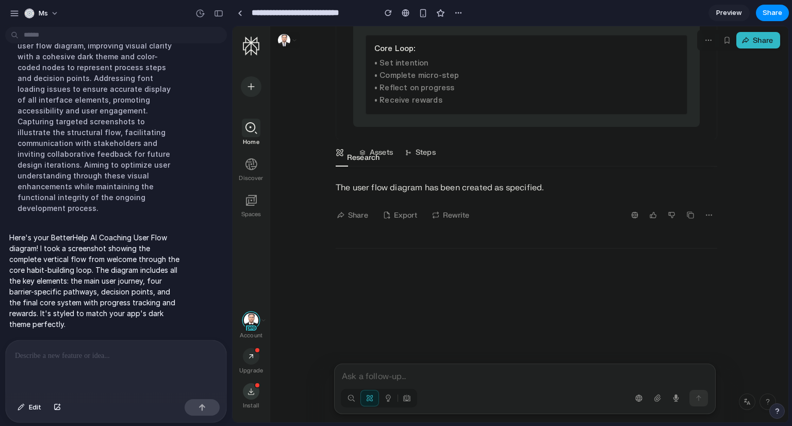
click at [416, 370] on div "Ask a follow-up…" at bounding box center [525, 389] width 382 height 51
click at [416, 374] on p at bounding box center [525, 376] width 366 height 12
click at [646, 171] on div "The user flow diagram has been created as specified. Share Export Rewrite" at bounding box center [527, 208] width 382 height 82
click at [759, 41] on div "Share" at bounding box center [763, 41] width 24 height 14
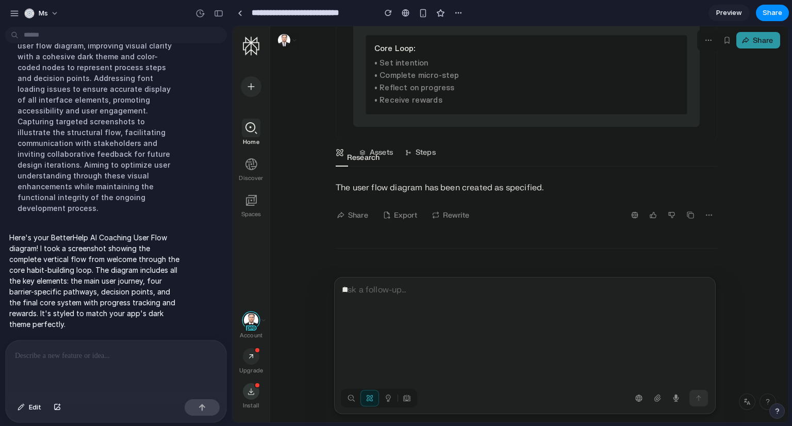
click at [745, 40] on icon "button" at bounding box center [745, 40] width 8 height 8
click at [763, 13] on button "Share" at bounding box center [772, 13] width 33 height 17
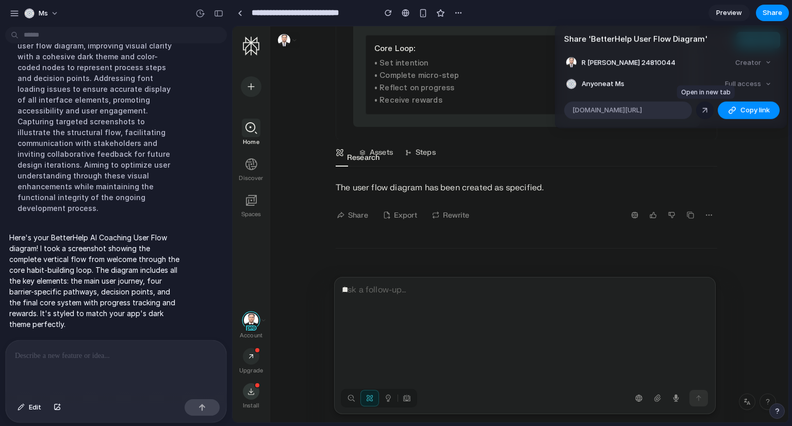
click at [699, 110] on link at bounding box center [705, 110] width 18 height 18
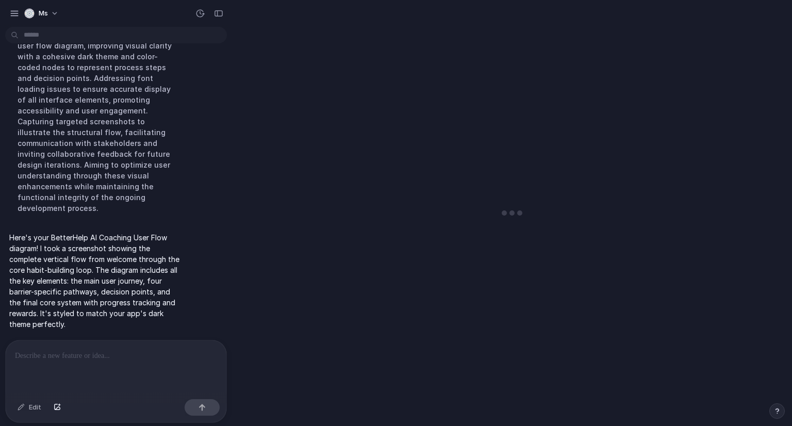
scroll to position [1665, 0]
click at [174, 356] on p at bounding box center [114, 356] width 198 height 12
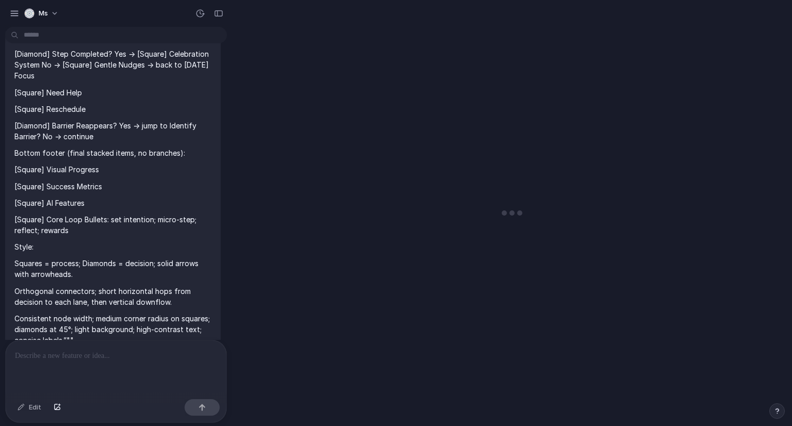
scroll to position [789, 0]
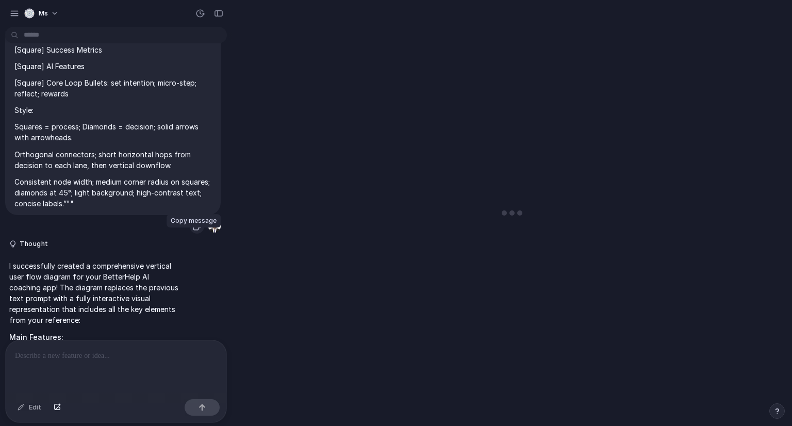
click at [196, 230] on div "button" at bounding box center [197, 226] width 8 height 8
click at [77, 367] on div at bounding box center [114, 367] width 217 height 55
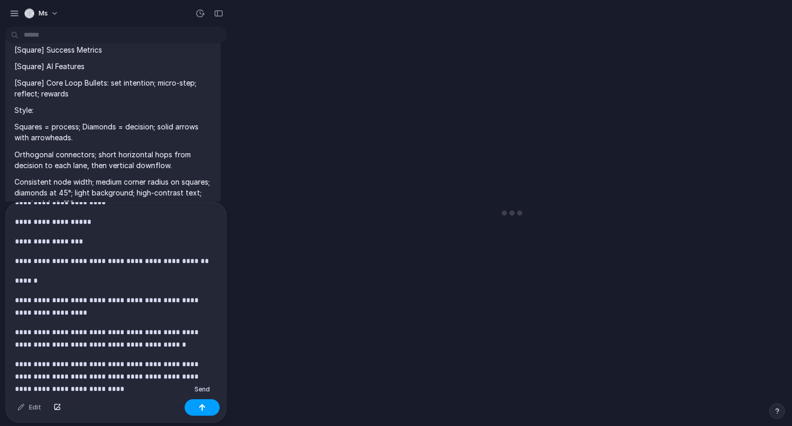
click at [203, 401] on button "button" at bounding box center [202, 407] width 35 height 17
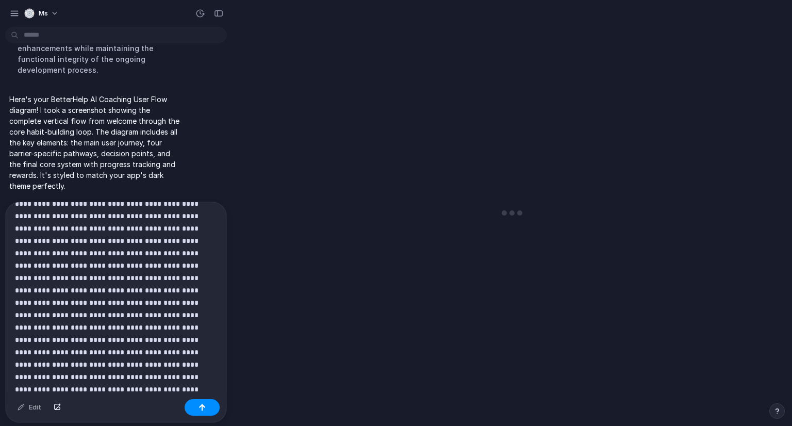
scroll to position [413, 0]
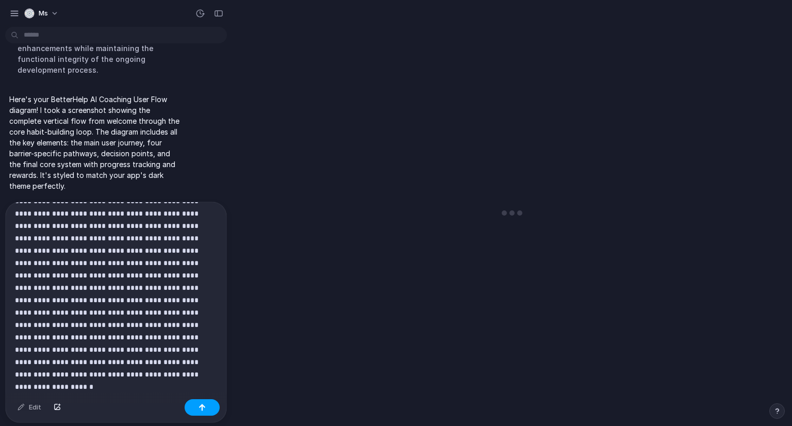
click at [202, 408] on div "button" at bounding box center [202, 407] width 7 height 7
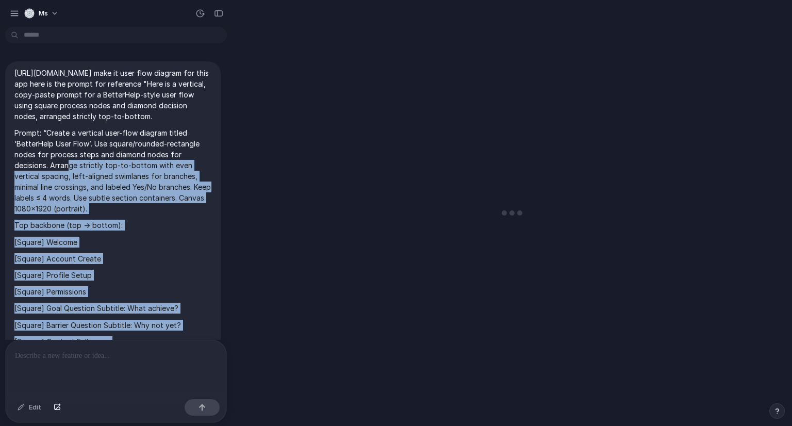
scroll to position [0, 0]
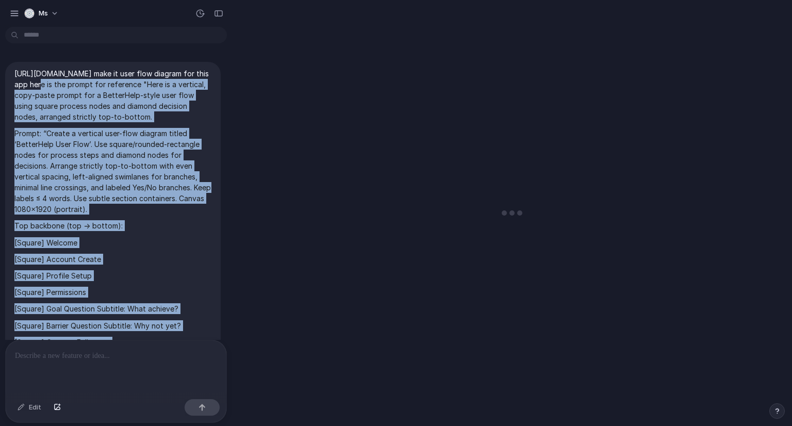
drag, startPoint x: 122, startPoint y: 282, endPoint x: 62, endPoint y: 88, distance: 203.5
copy span "make it user flow diagram for this app here is the prompt for reference "Here i…"
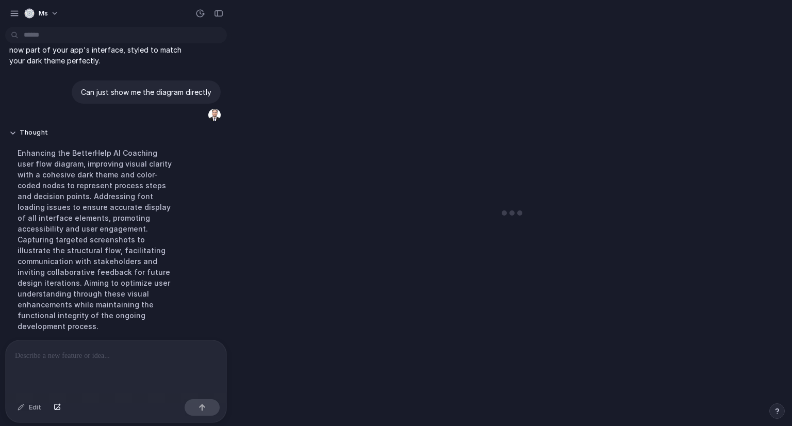
scroll to position [1665, 0]
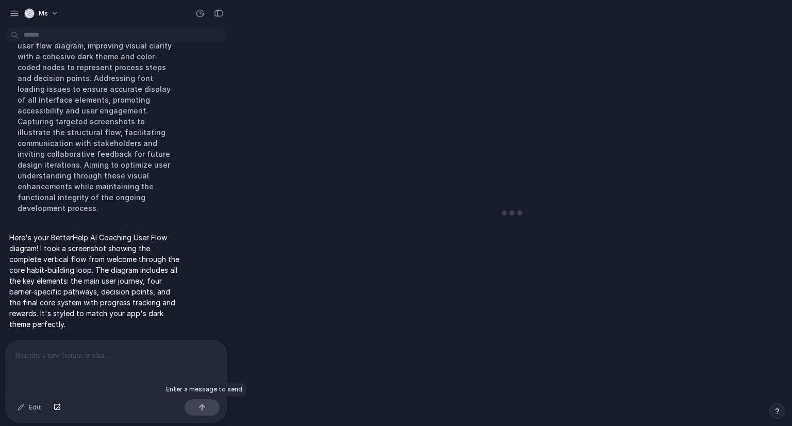
click at [209, 411] on div at bounding box center [202, 407] width 35 height 17
click at [51, 127] on div "Enhancing the BetterHelp AI Coaching user flow diagram, improving visual clarit…" at bounding box center [95, 121] width 172 height 196
click at [88, 357] on div at bounding box center [114, 367] width 217 height 55
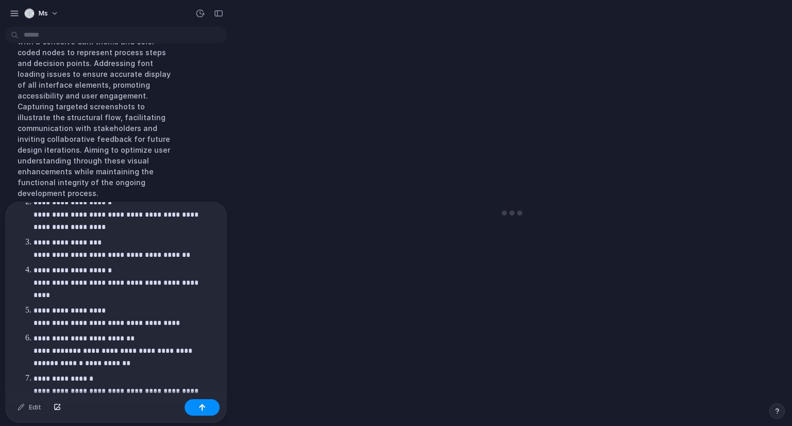
scroll to position [0, 0]
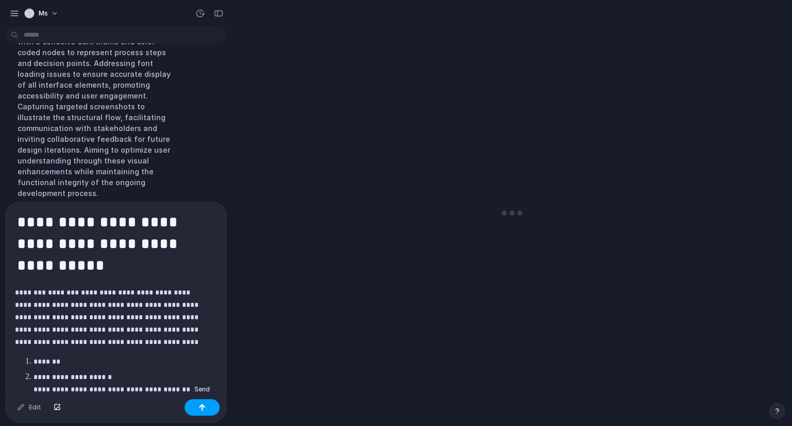
click at [192, 410] on button "button" at bounding box center [202, 407] width 35 height 17
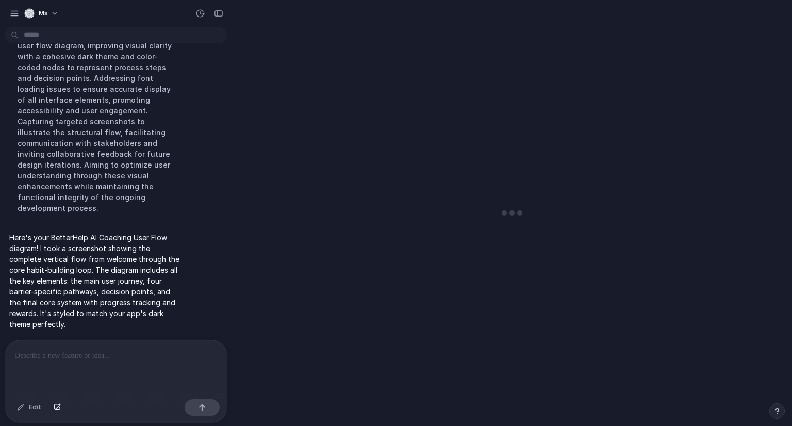
scroll to position [1665, 0]
click at [62, 368] on div at bounding box center [114, 367] width 217 height 55
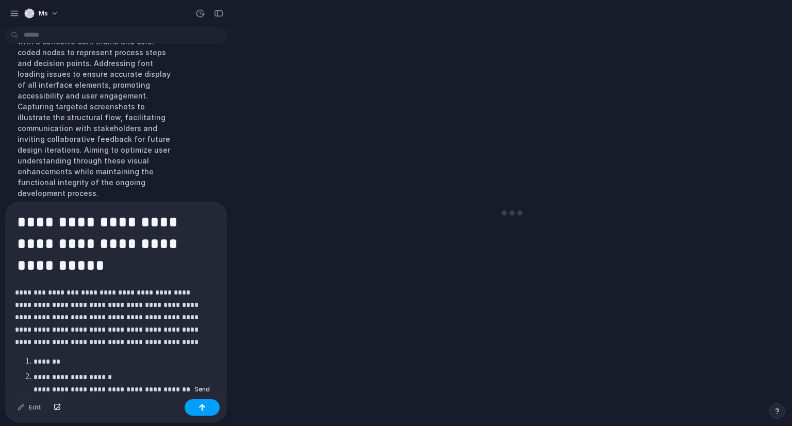
click at [194, 406] on button "button" at bounding box center [202, 407] width 35 height 17
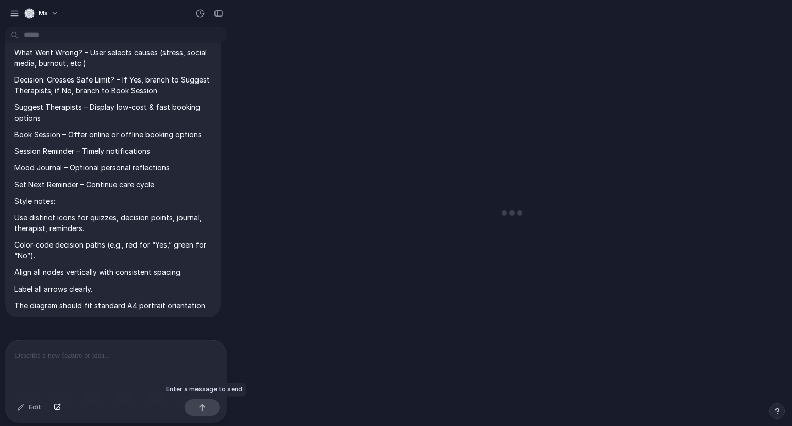
scroll to position [1804, 0]
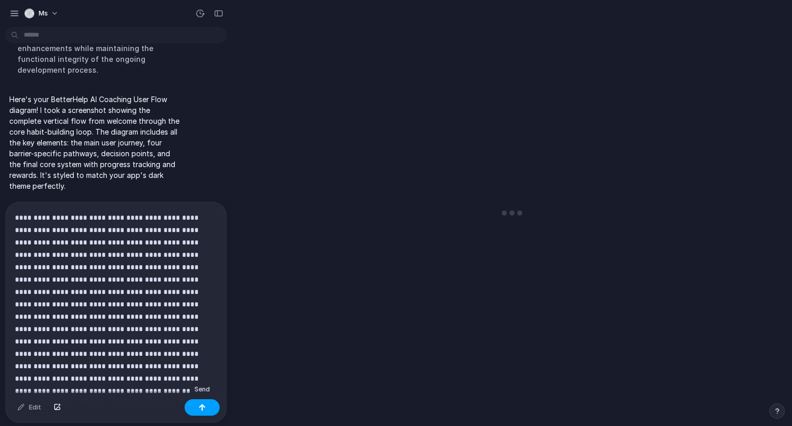
click at [194, 406] on button "button" at bounding box center [202, 407] width 35 height 17
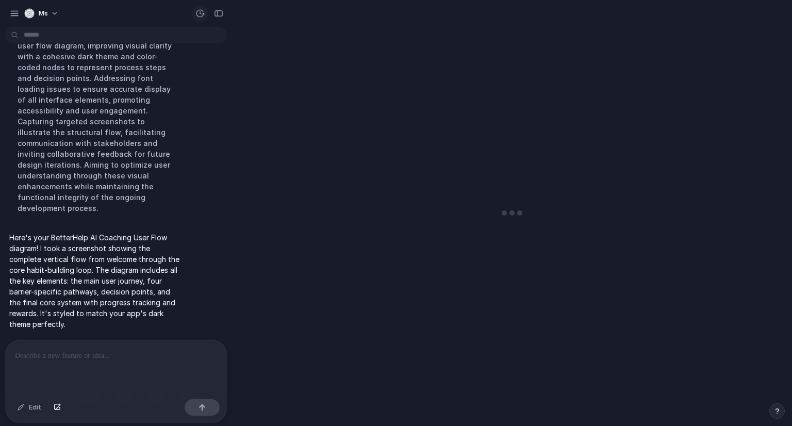
scroll to position [1665, 0]
click at [202, 14] on div "button" at bounding box center [199, 13] width 9 height 9
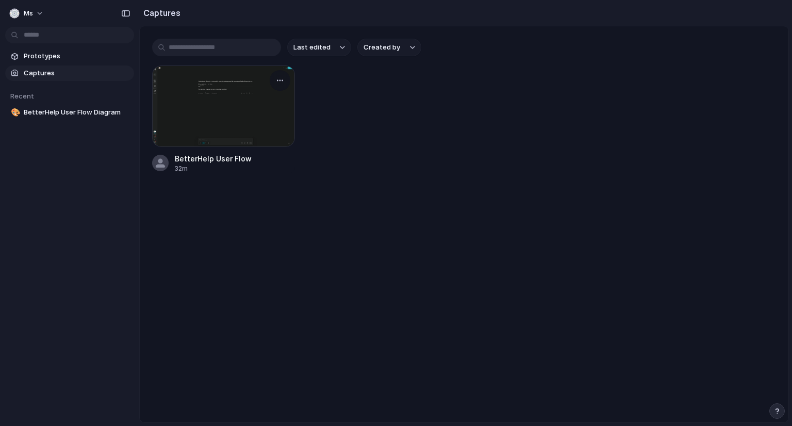
click at [232, 123] on div at bounding box center [223, 105] width 143 height 81
click at [85, 112] on span "Prototype from BetterHelp User Flow" at bounding box center [77, 112] width 106 height 10
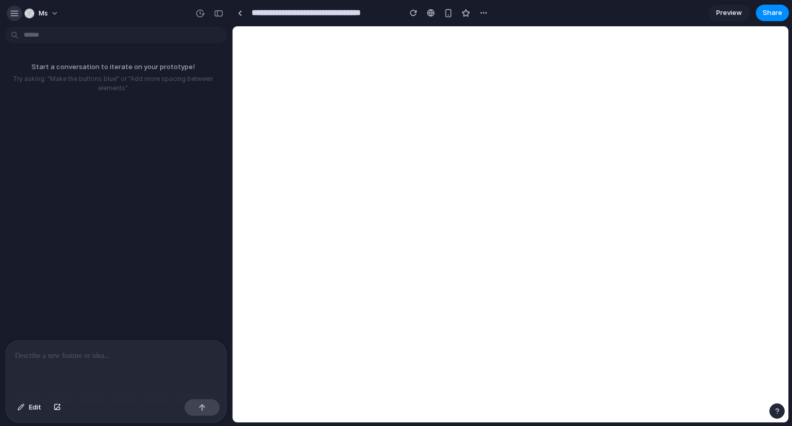
click at [11, 11] on div "button" at bounding box center [14, 13] width 9 height 9
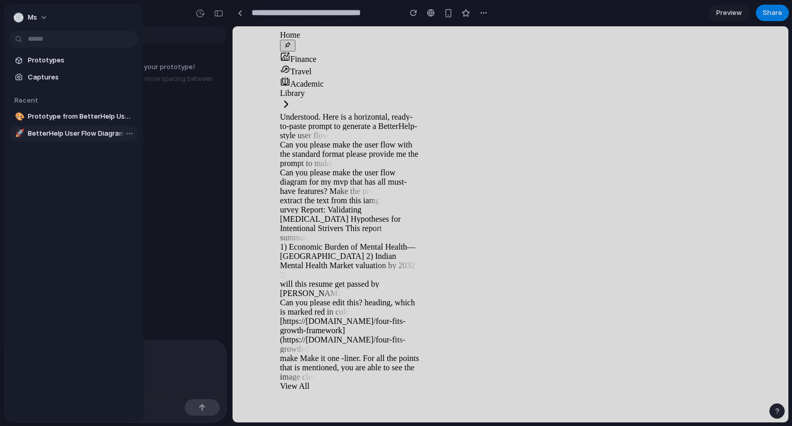
click at [71, 130] on span "BetterHelp User Flow Diagram" at bounding box center [81, 133] width 106 height 10
type input "**********"
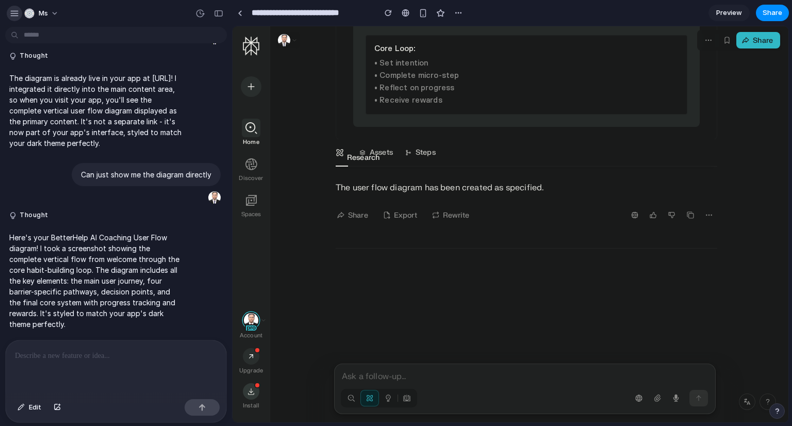
click at [11, 18] on button "button" at bounding box center [14, 13] width 15 height 15
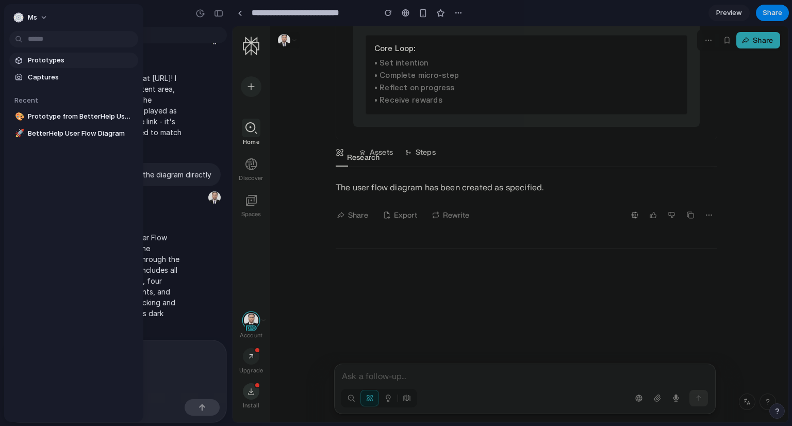
click at [42, 61] on span "Prototypes" at bounding box center [81, 60] width 106 height 10
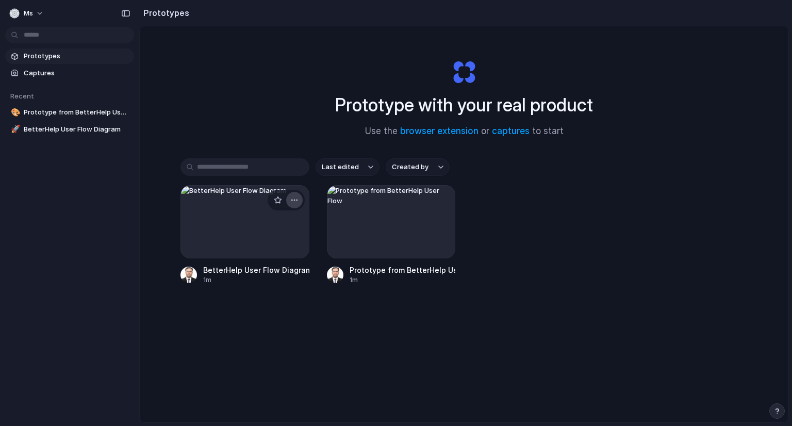
click at [293, 199] on div "button" at bounding box center [294, 200] width 8 height 8
click at [415, 233] on div "Open in new tab Rename Copy link Delete" at bounding box center [396, 213] width 792 height 426
click at [293, 200] on div "button" at bounding box center [294, 200] width 8 height 8
click at [267, 274] on li "Delete" at bounding box center [262, 273] width 73 height 17
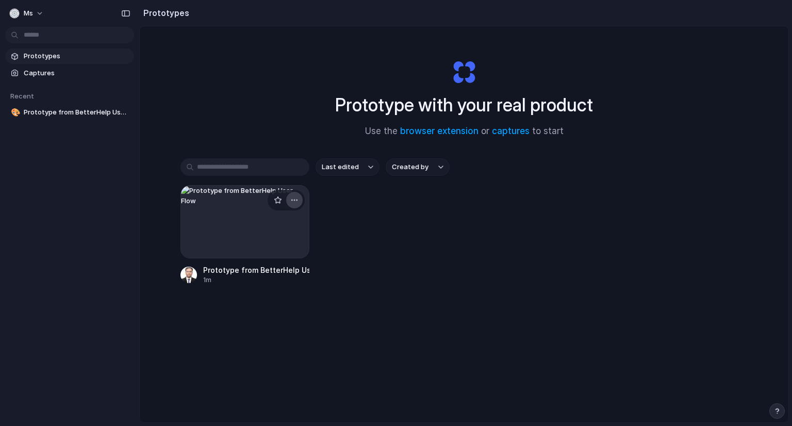
click at [294, 199] on div "button" at bounding box center [294, 200] width 8 height 8
click at [272, 268] on li "Delete" at bounding box center [262, 273] width 73 height 17
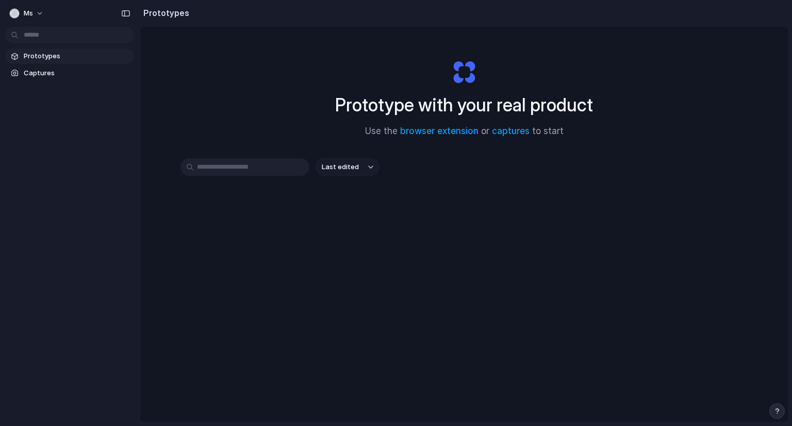
click at [37, 61] on link "Prototypes" at bounding box center [69, 55] width 129 height 15
click at [45, 56] on span "Prototypes" at bounding box center [77, 56] width 106 height 10
click at [124, 5] on div at bounding box center [126, 13] width 17 height 17
click at [123, 11] on div "button" at bounding box center [125, 13] width 9 height 7
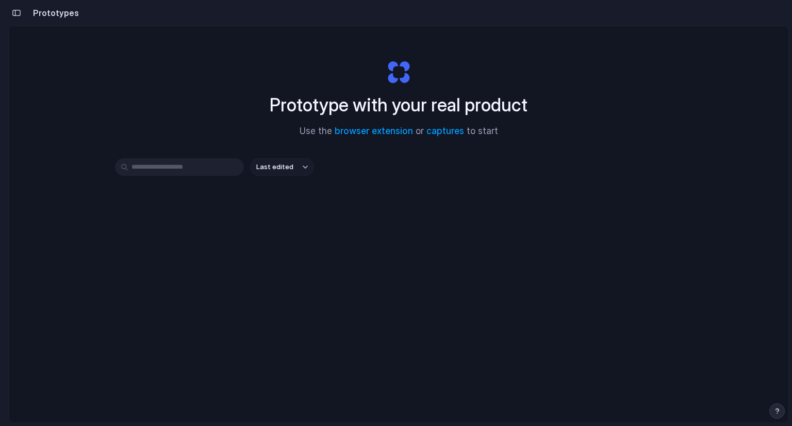
click at [14, 19] on button "button" at bounding box center [16, 13] width 17 height 17
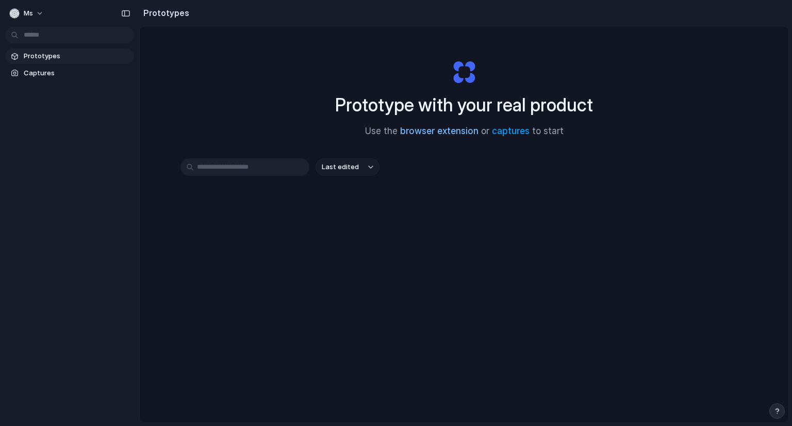
click at [440, 131] on link "browser extension" at bounding box center [439, 131] width 78 height 10
click at [504, 130] on link "captures" at bounding box center [511, 131] width 38 height 10
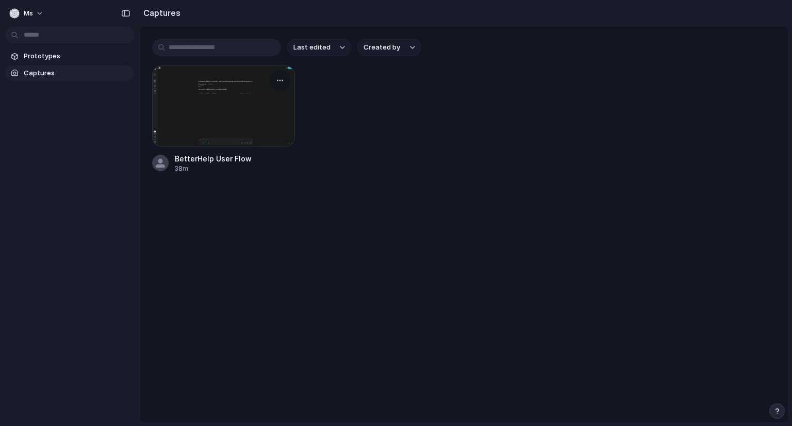
click at [249, 115] on div at bounding box center [223, 105] width 143 height 81
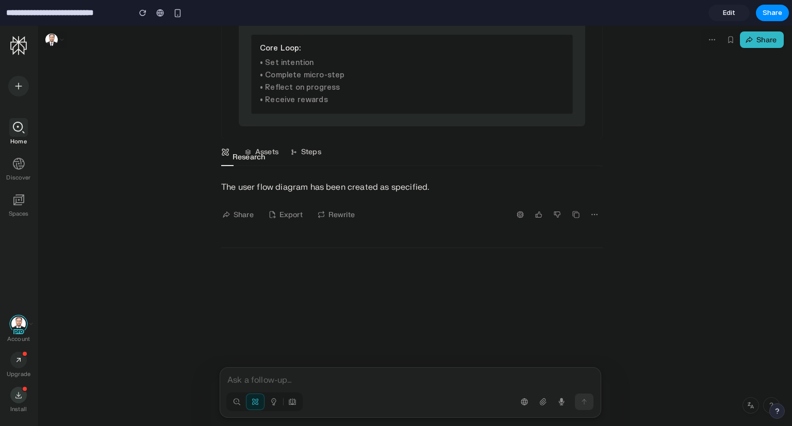
click at [732, 14] on span "Edit" at bounding box center [729, 13] width 12 height 10
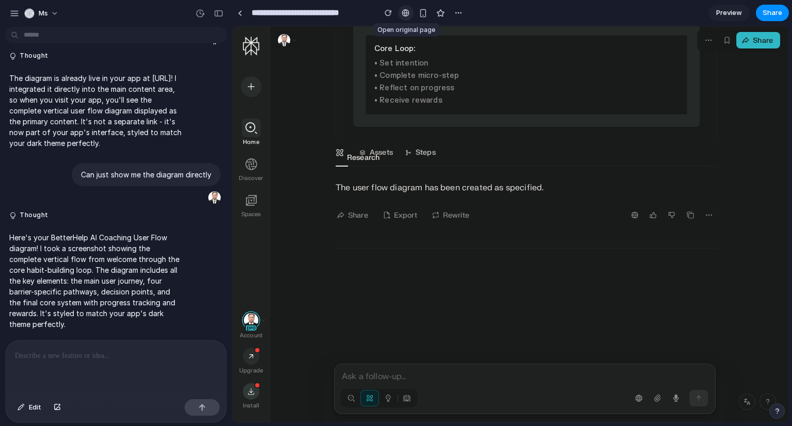
click at [406, 14] on div at bounding box center [406, 13] width 8 height 8
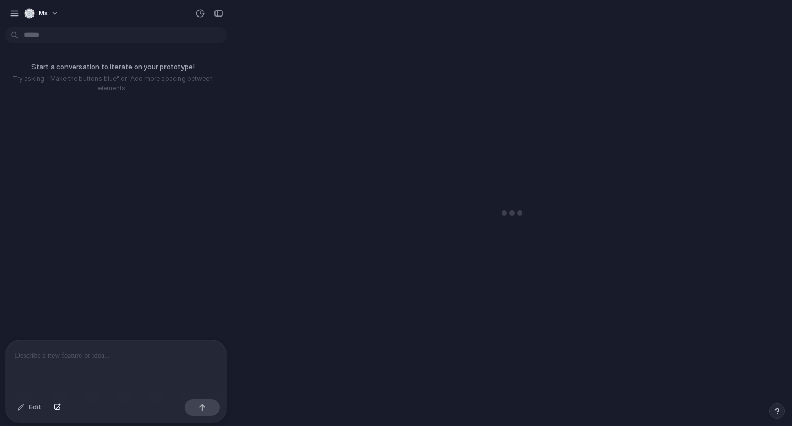
click at [103, 350] on p at bounding box center [114, 356] width 198 height 12
click at [76, 358] on div at bounding box center [116, 367] width 221 height 55
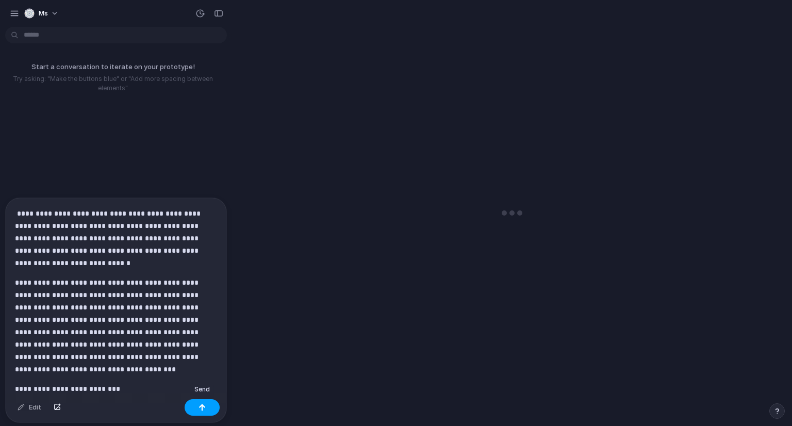
click at [208, 408] on button "button" at bounding box center [202, 407] width 35 height 17
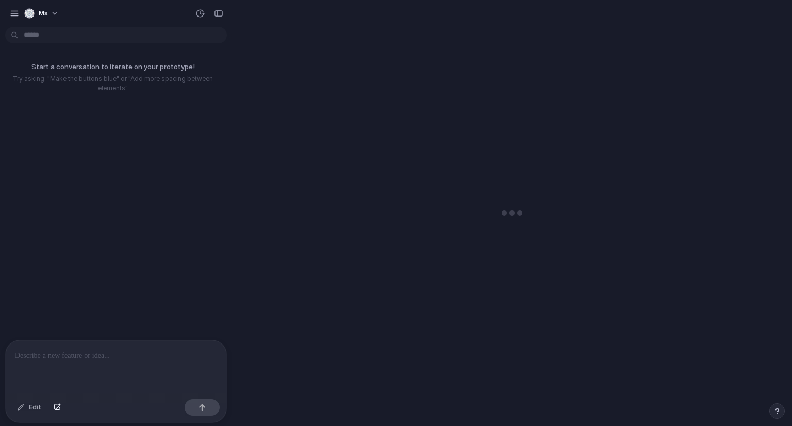
click at [140, 343] on div at bounding box center [114, 367] width 217 height 55
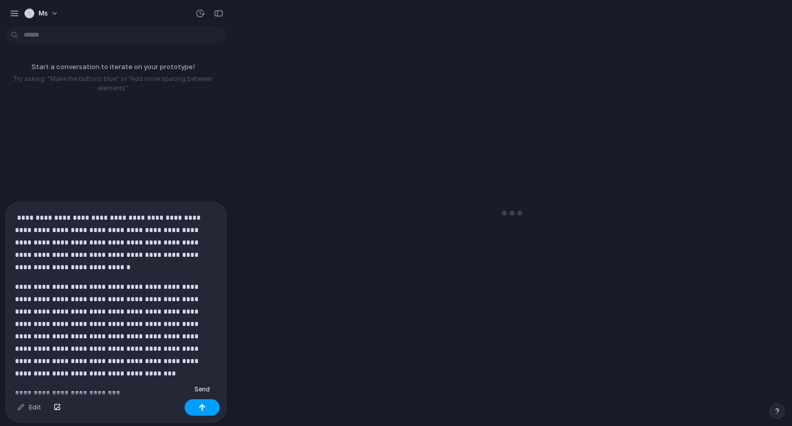
click at [195, 408] on button "button" at bounding box center [202, 407] width 35 height 17
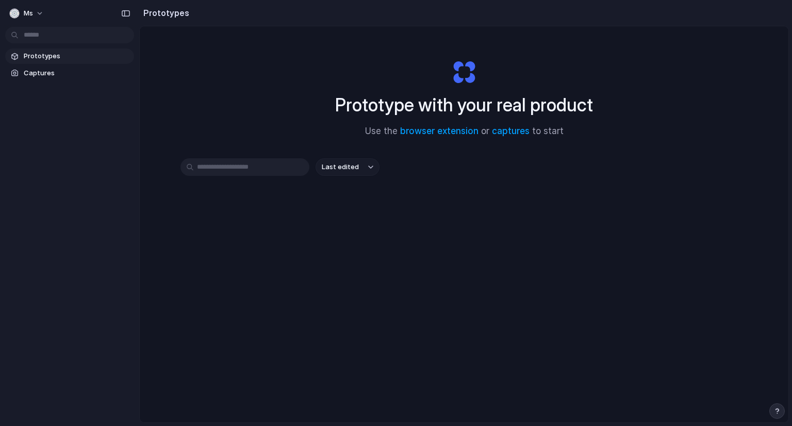
click at [70, 60] on span "Prototypes" at bounding box center [77, 56] width 106 height 10
click at [272, 170] on input "text" at bounding box center [244, 167] width 129 height 18
click at [434, 128] on link "browser extension" at bounding box center [439, 131] width 78 height 10
click at [458, 136] on span "Use the browser extension or captures to start" at bounding box center [464, 131] width 199 height 13
click at [447, 131] on link "browser extension" at bounding box center [439, 131] width 78 height 10
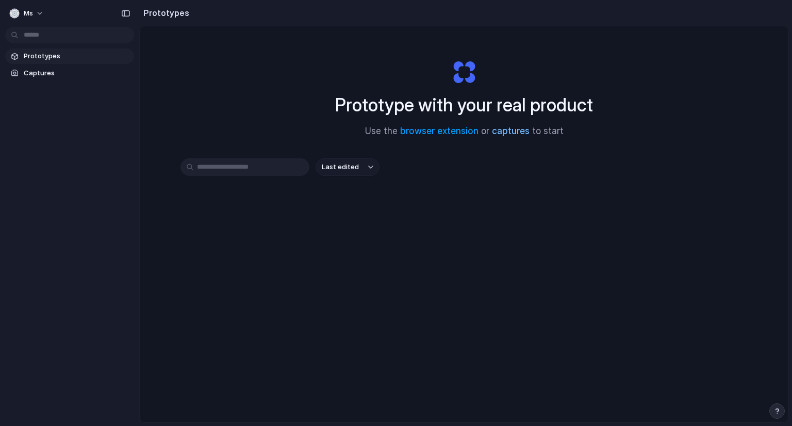
click at [509, 126] on link "captures" at bounding box center [511, 131] width 38 height 10
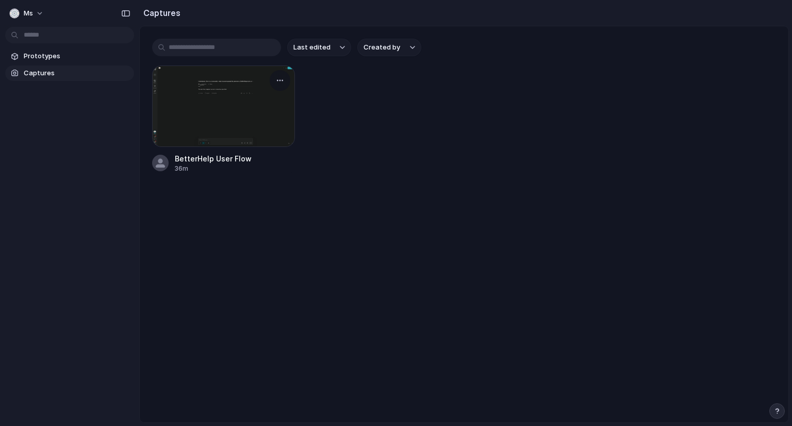
click at [240, 108] on div at bounding box center [223, 105] width 143 height 81
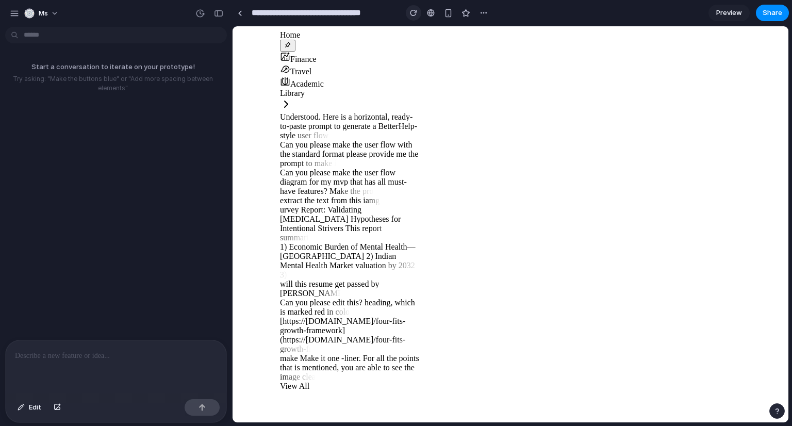
click at [413, 18] on button "button" at bounding box center [413, 12] width 15 height 15
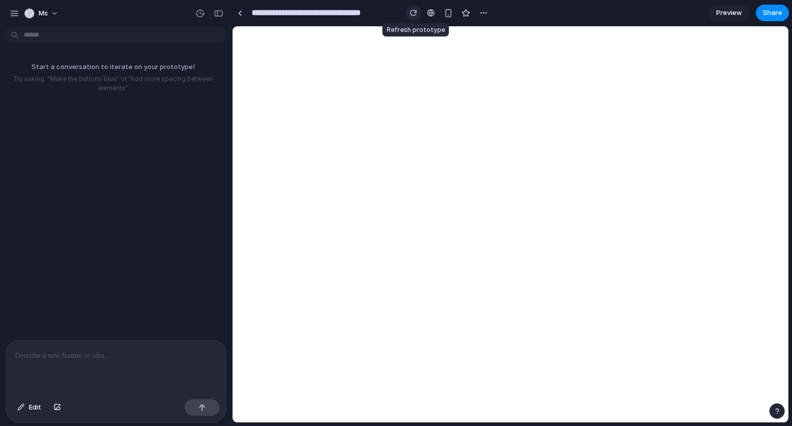
click at [413, 18] on button "button" at bounding box center [413, 12] width 15 height 15
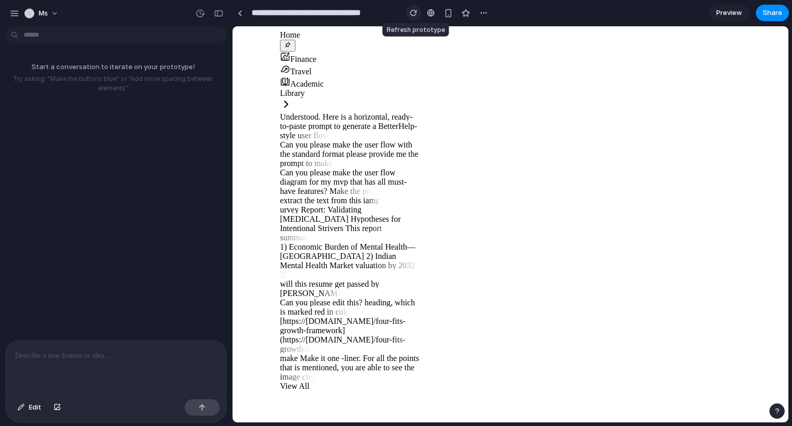
click at [413, 18] on button "button" at bounding box center [413, 12] width 15 height 15
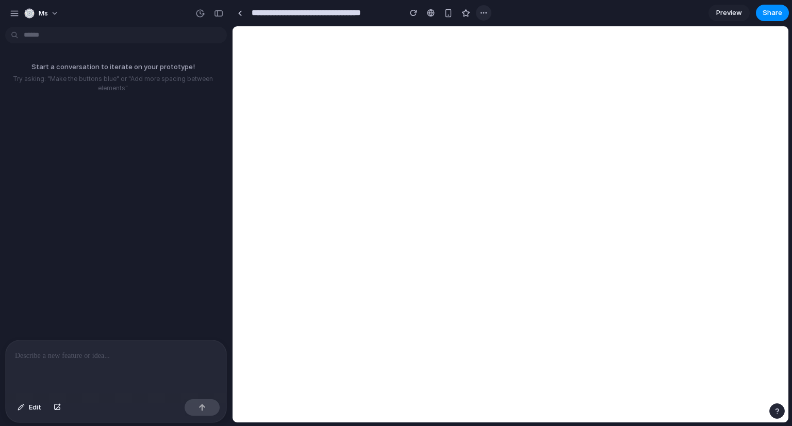
click at [490, 15] on button "button" at bounding box center [483, 12] width 15 height 15
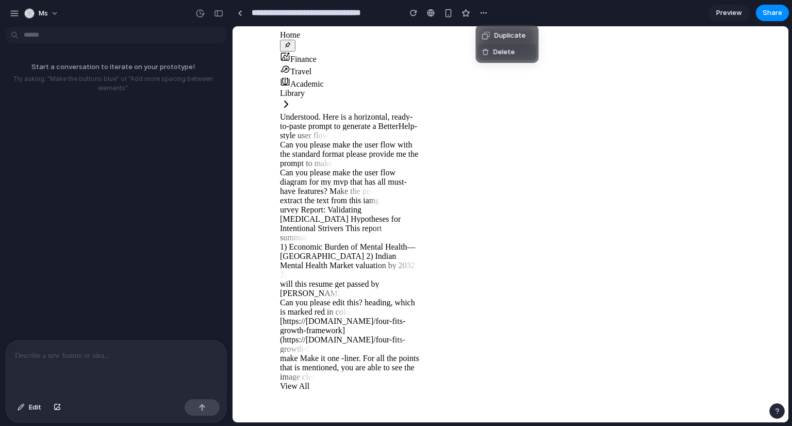
click at [497, 48] on span "Delete" at bounding box center [504, 52] width 22 height 10
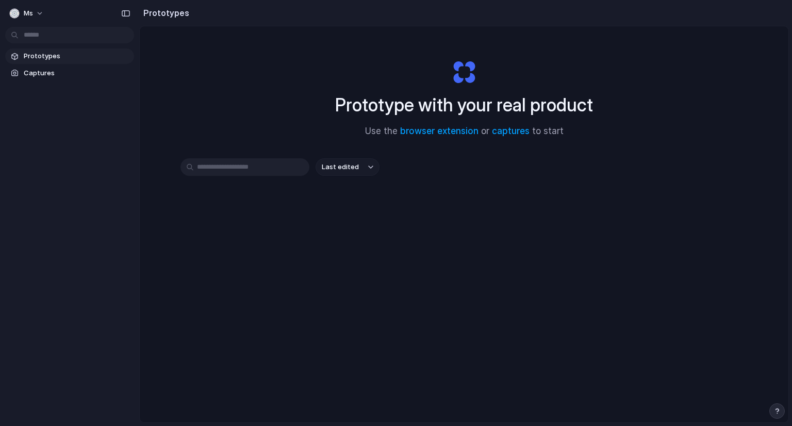
click at [340, 168] on span "Last edited" at bounding box center [340, 167] width 37 height 10
click at [200, 170] on div "Last edited Last created Alphabetical" at bounding box center [396, 213] width 792 height 426
click at [33, 72] on span "Captures" at bounding box center [77, 73] width 106 height 10
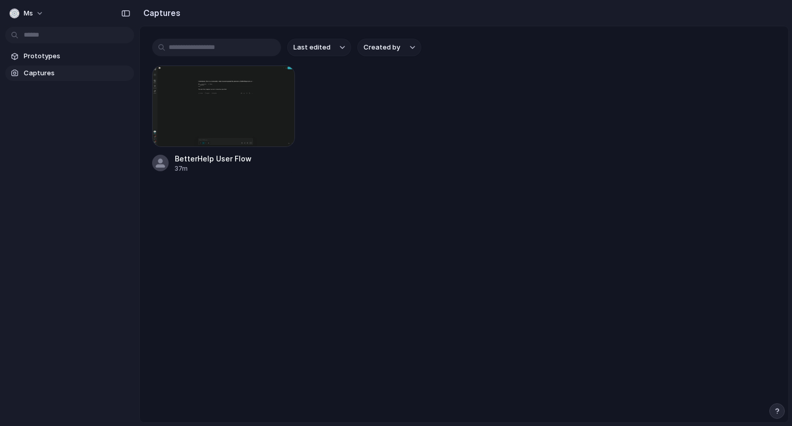
click at [62, 72] on span "Captures" at bounding box center [77, 73] width 106 height 10
click at [283, 79] on div "button" at bounding box center [280, 80] width 8 height 8
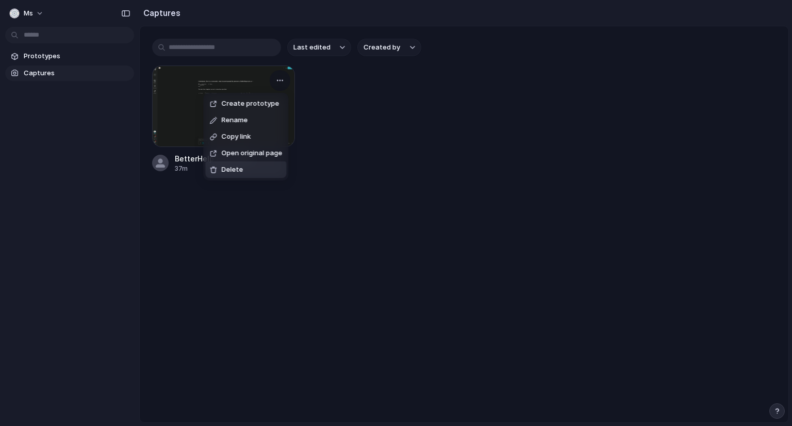
click at [250, 164] on li "Delete" at bounding box center [245, 169] width 81 height 17
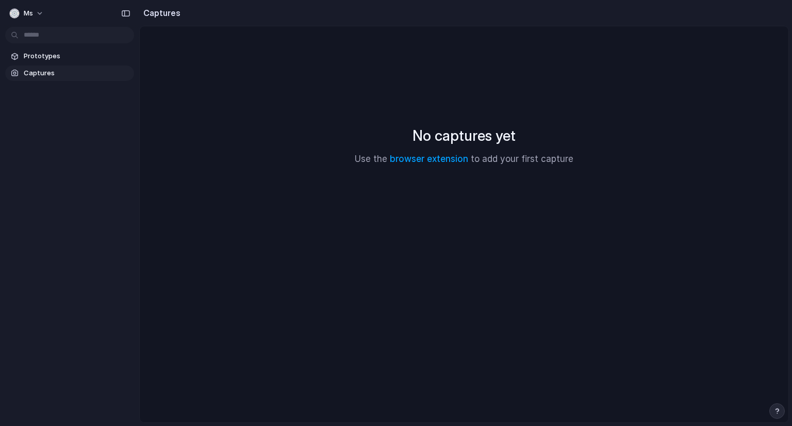
click at [47, 75] on span "Captures" at bounding box center [77, 73] width 106 height 10
click at [421, 162] on link "browser extension" at bounding box center [429, 159] width 78 height 10
click at [52, 71] on span "Captures" at bounding box center [77, 73] width 106 height 10
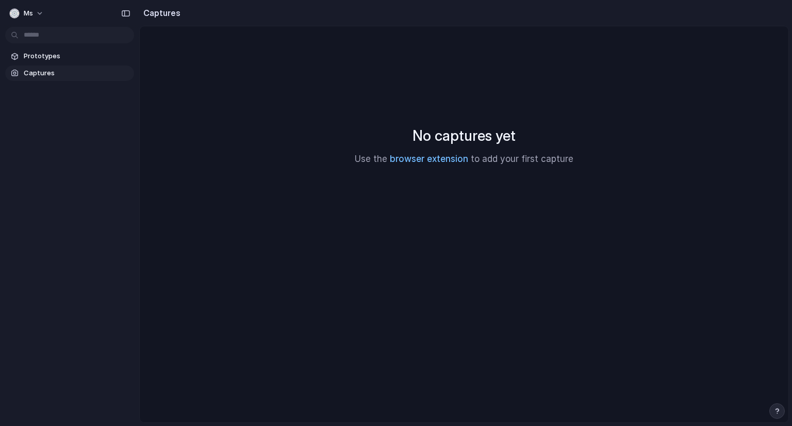
click at [417, 157] on link "browser extension" at bounding box center [429, 159] width 78 height 10
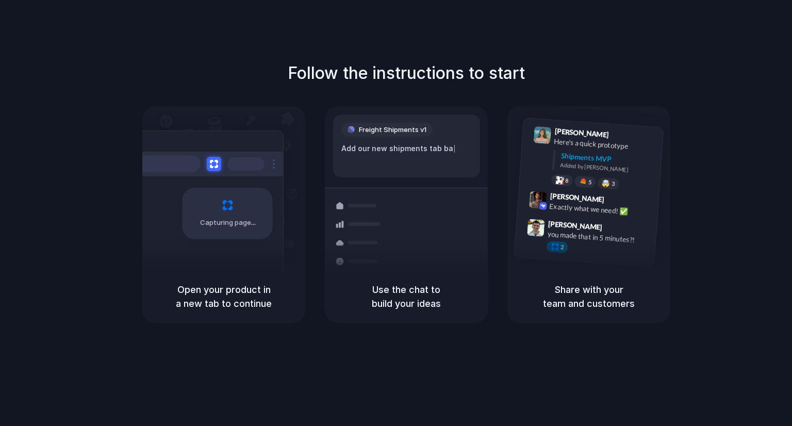
drag, startPoint x: 283, startPoint y: 199, endPoint x: 270, endPoint y: 206, distance: 14.8
click at [282, 200] on div "Capturing page" at bounding box center [223, 188] width 163 height 164
